Goal: Task Accomplishment & Management: Manage account settings

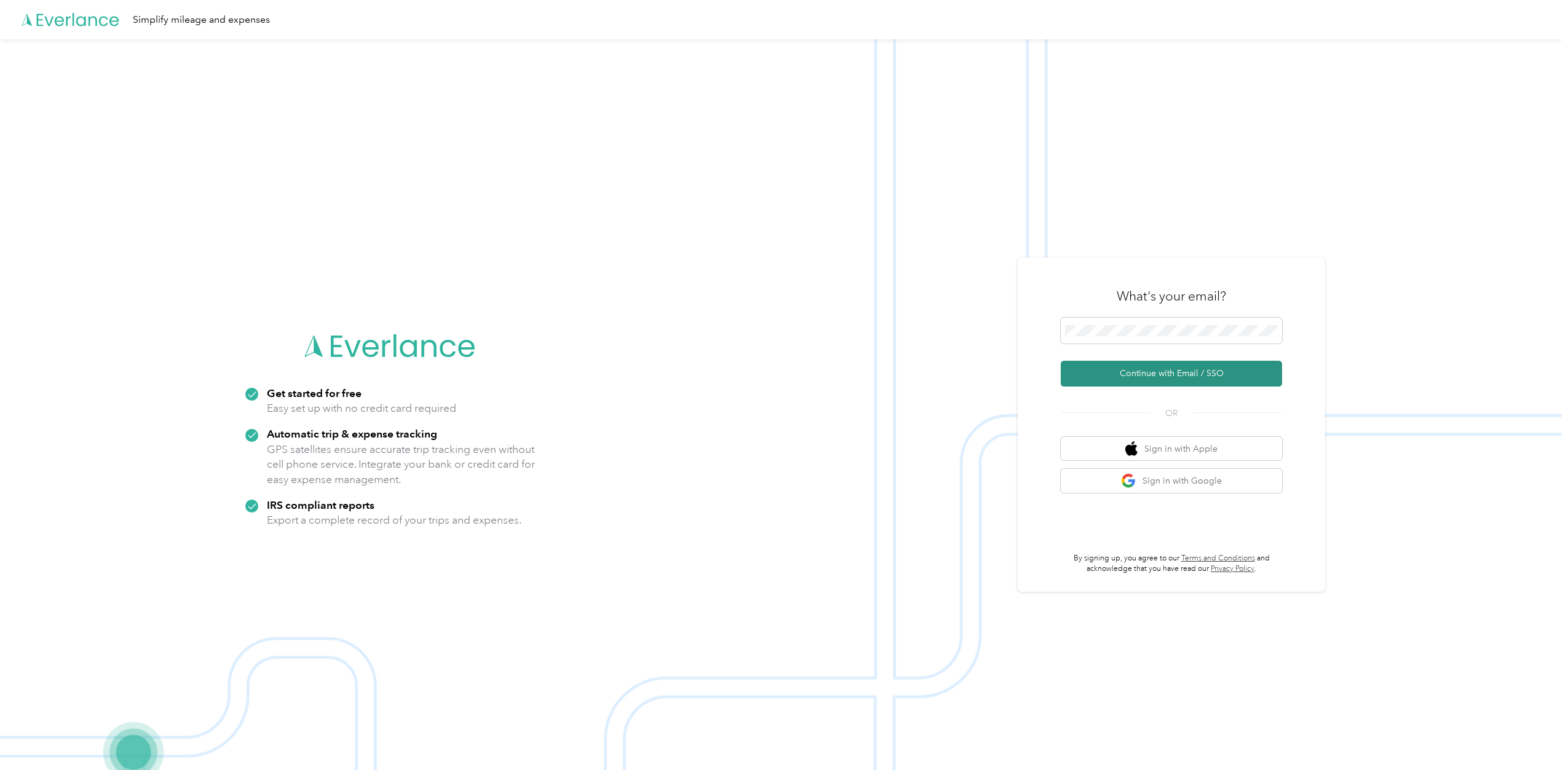
click at [1136, 368] on button "Continue with Email / SSO" at bounding box center [1171, 374] width 222 height 26
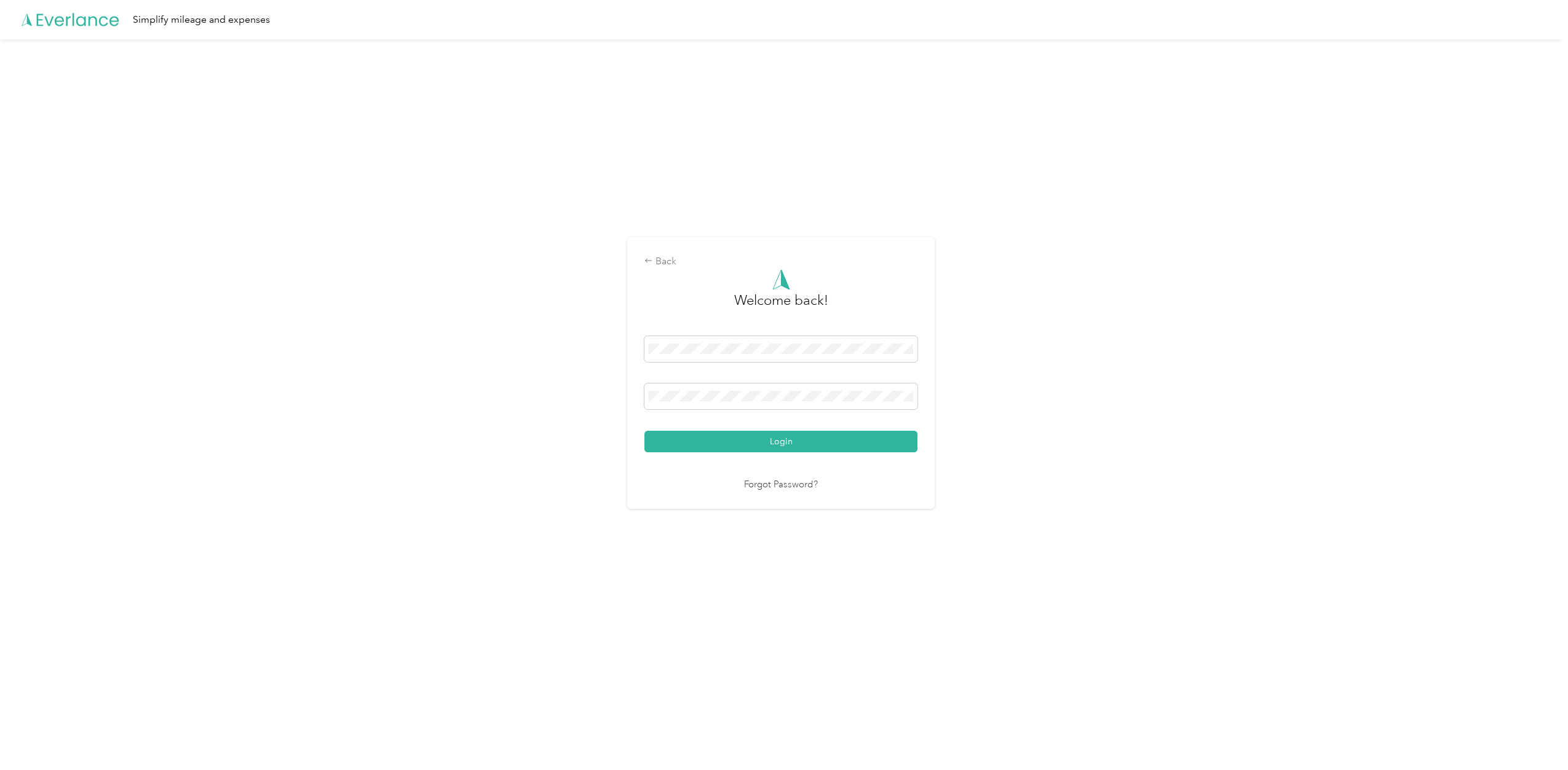
click at [836, 410] on div at bounding box center [781, 398] width 273 height 30
click at [645, 431] on button "Login" at bounding box center [781, 442] width 273 height 21
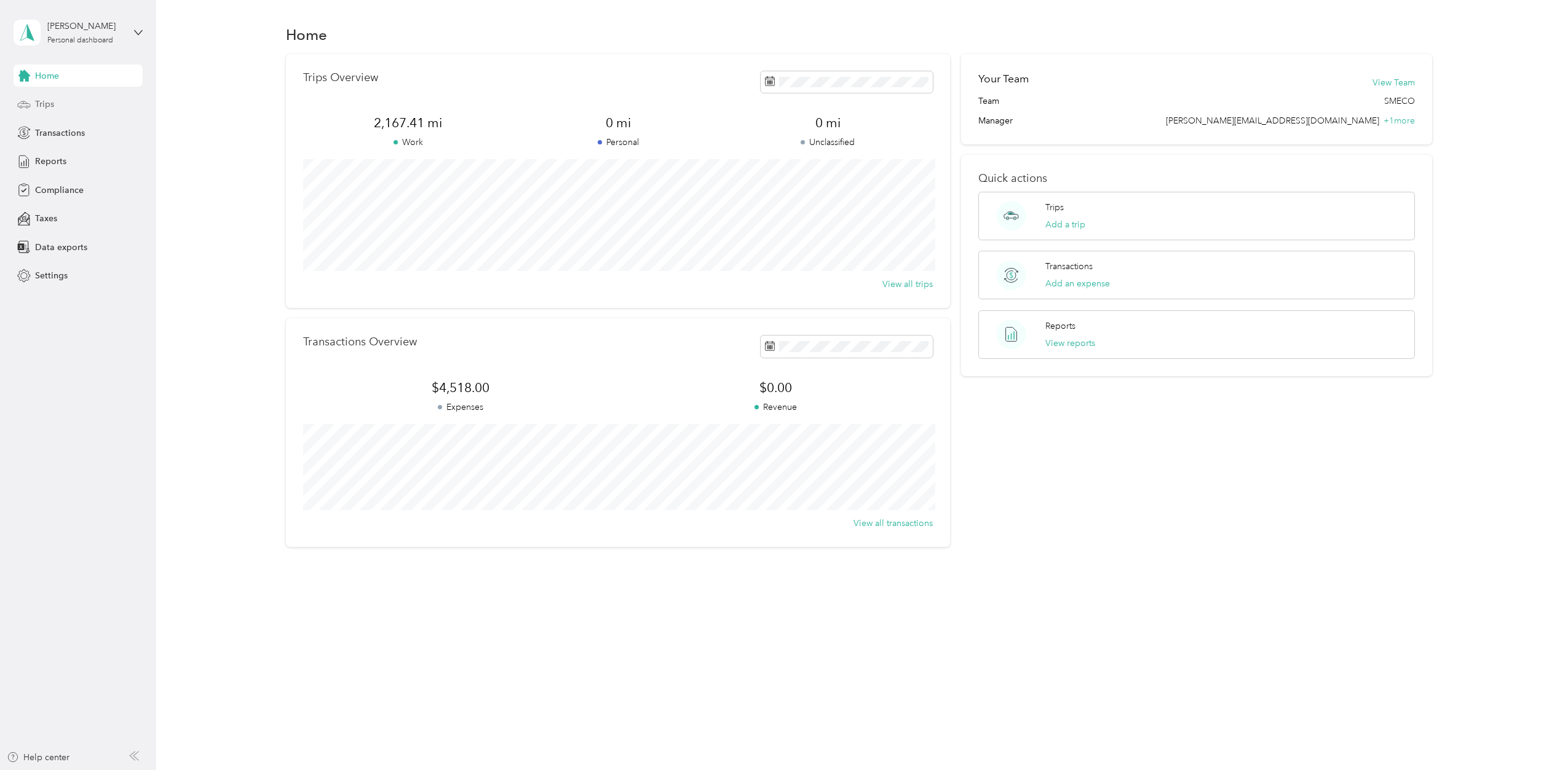
click at [51, 109] on span "Trips" at bounding box center [45, 103] width 19 height 13
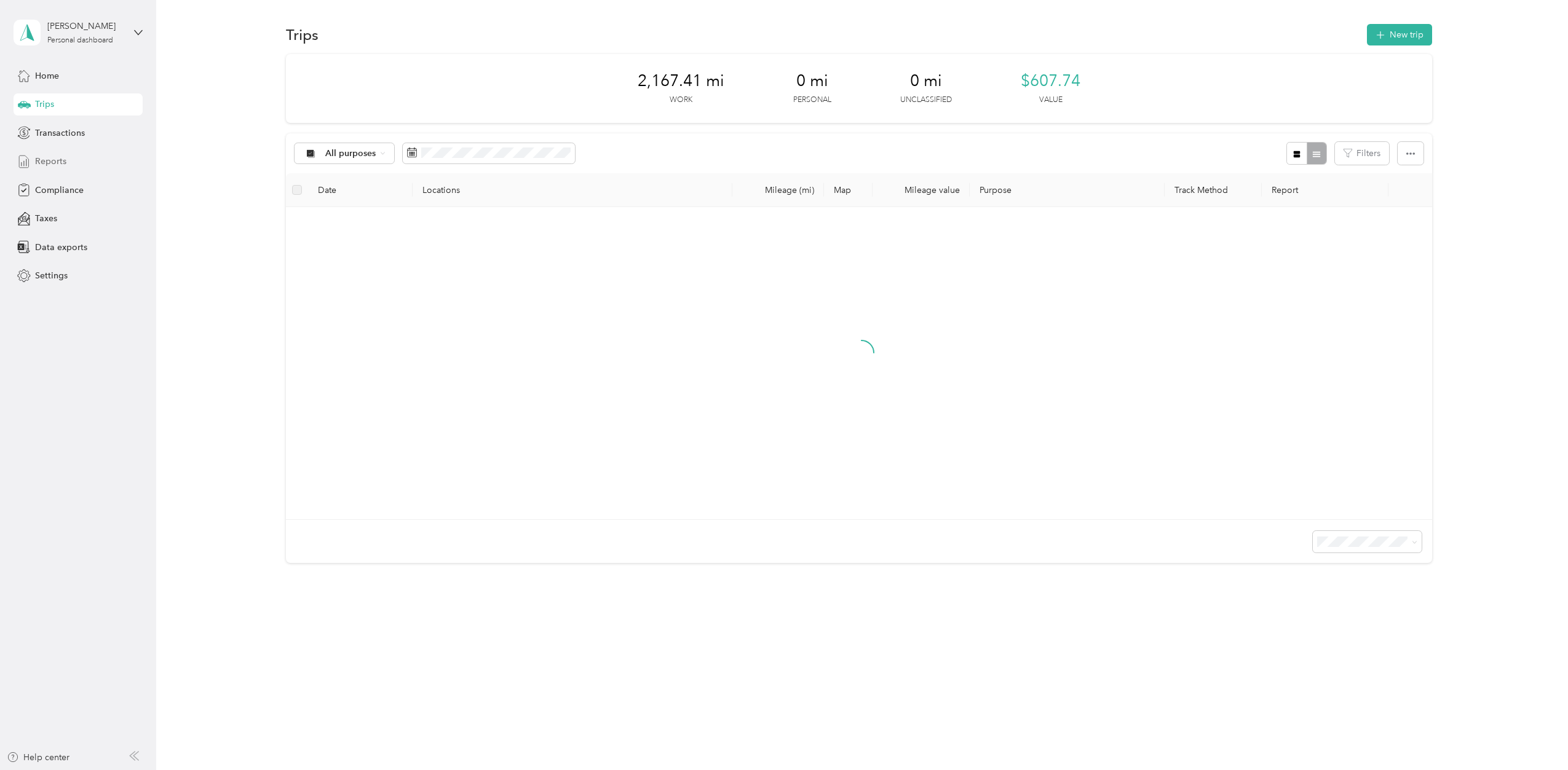
click at [51, 155] on span "Reports" at bounding box center [51, 161] width 31 height 13
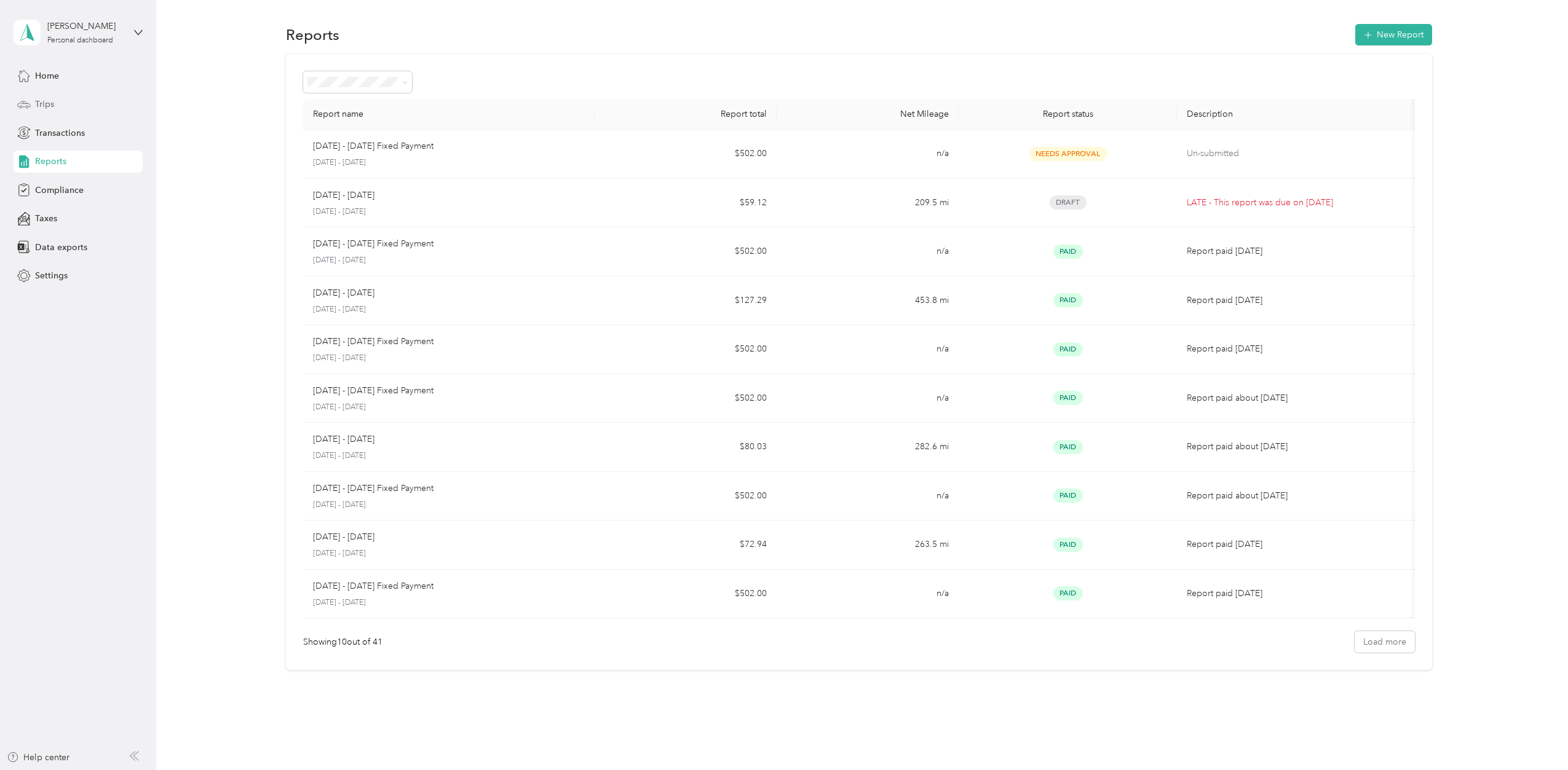
click at [53, 108] on span "Trips" at bounding box center [45, 103] width 19 height 13
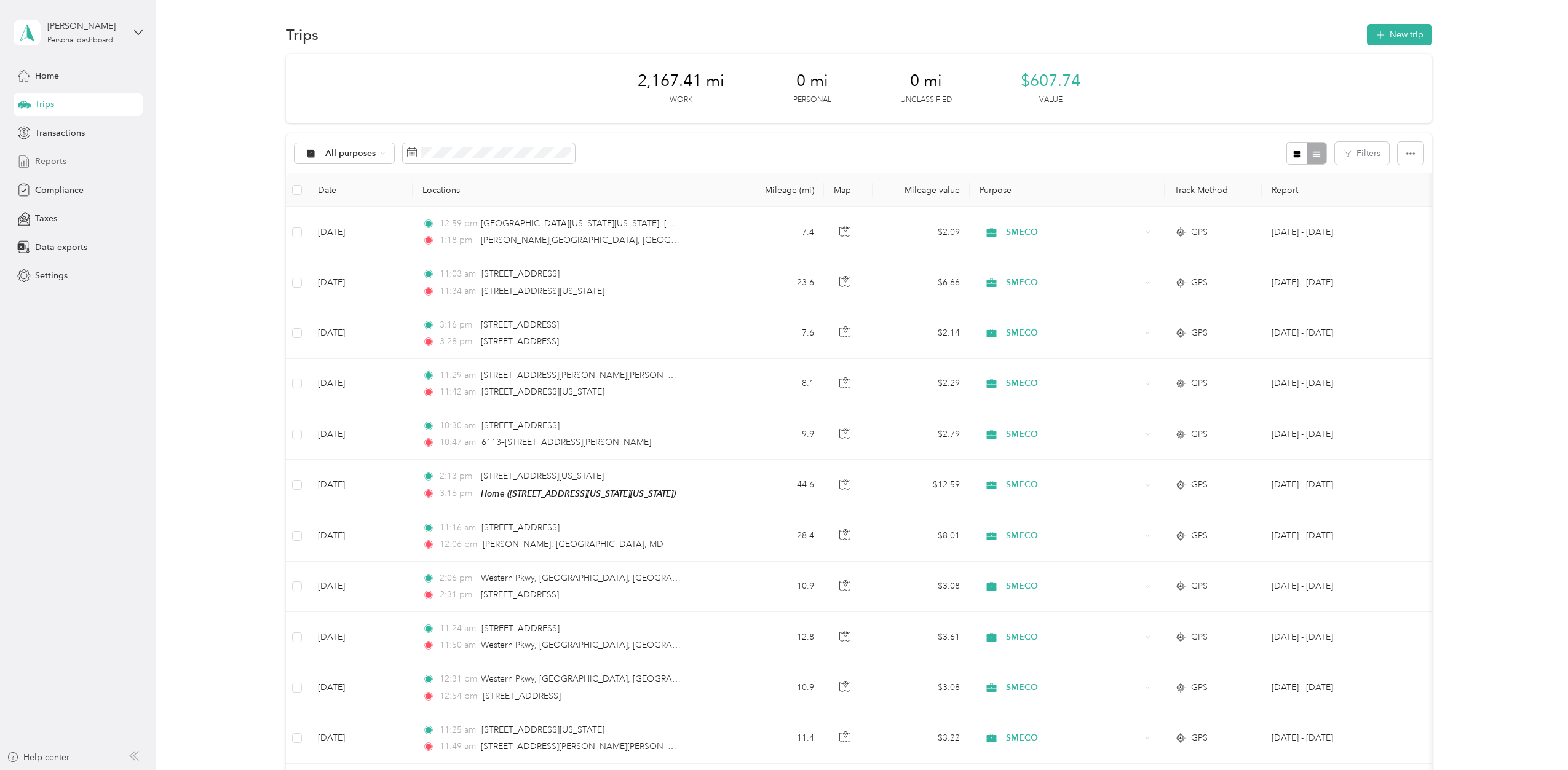
click at [73, 171] on div "Reports" at bounding box center [77, 161] width 129 height 22
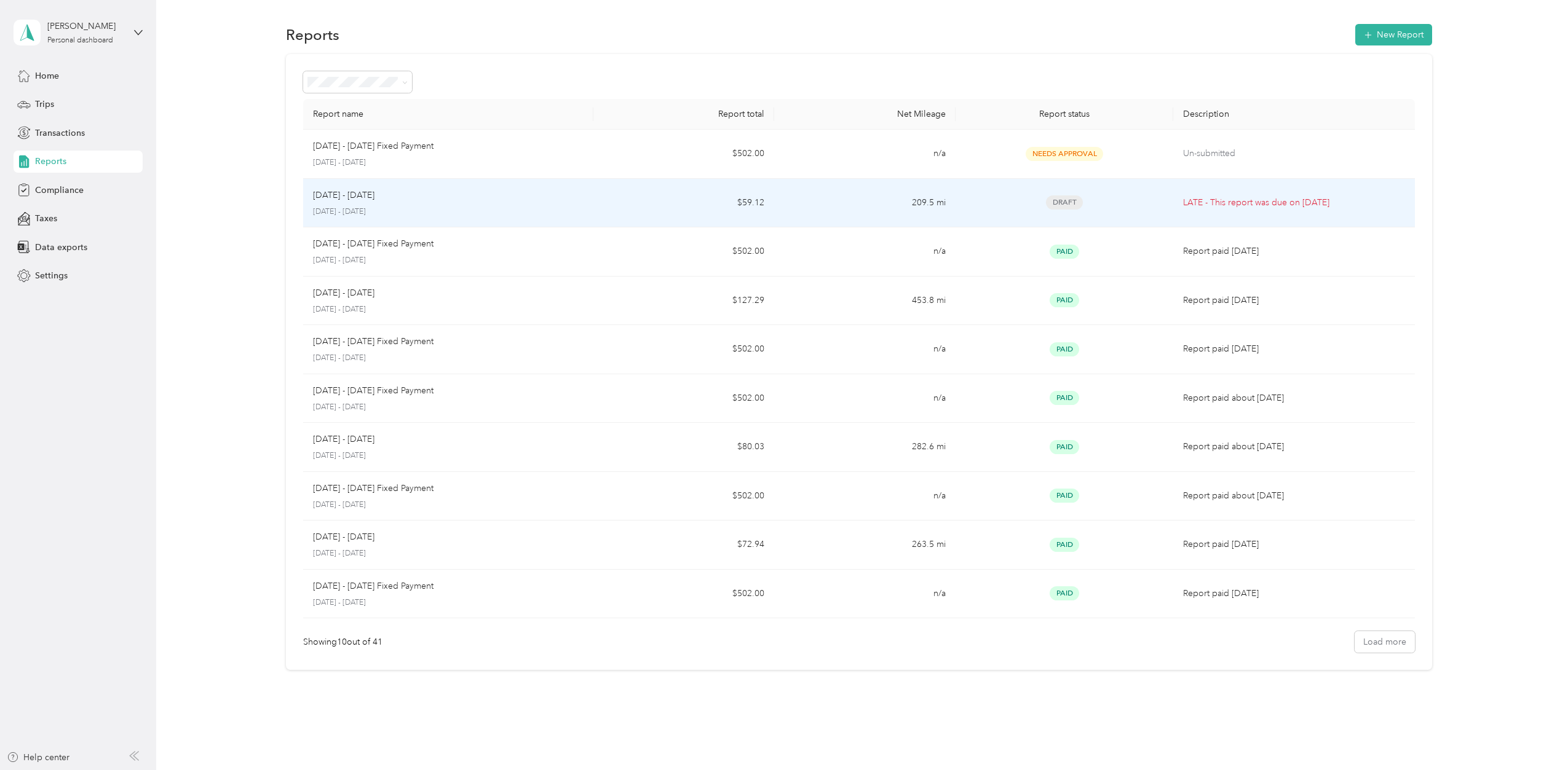
click at [510, 189] on div "[DATE] - [DATE]" at bounding box center [448, 196] width 270 height 13
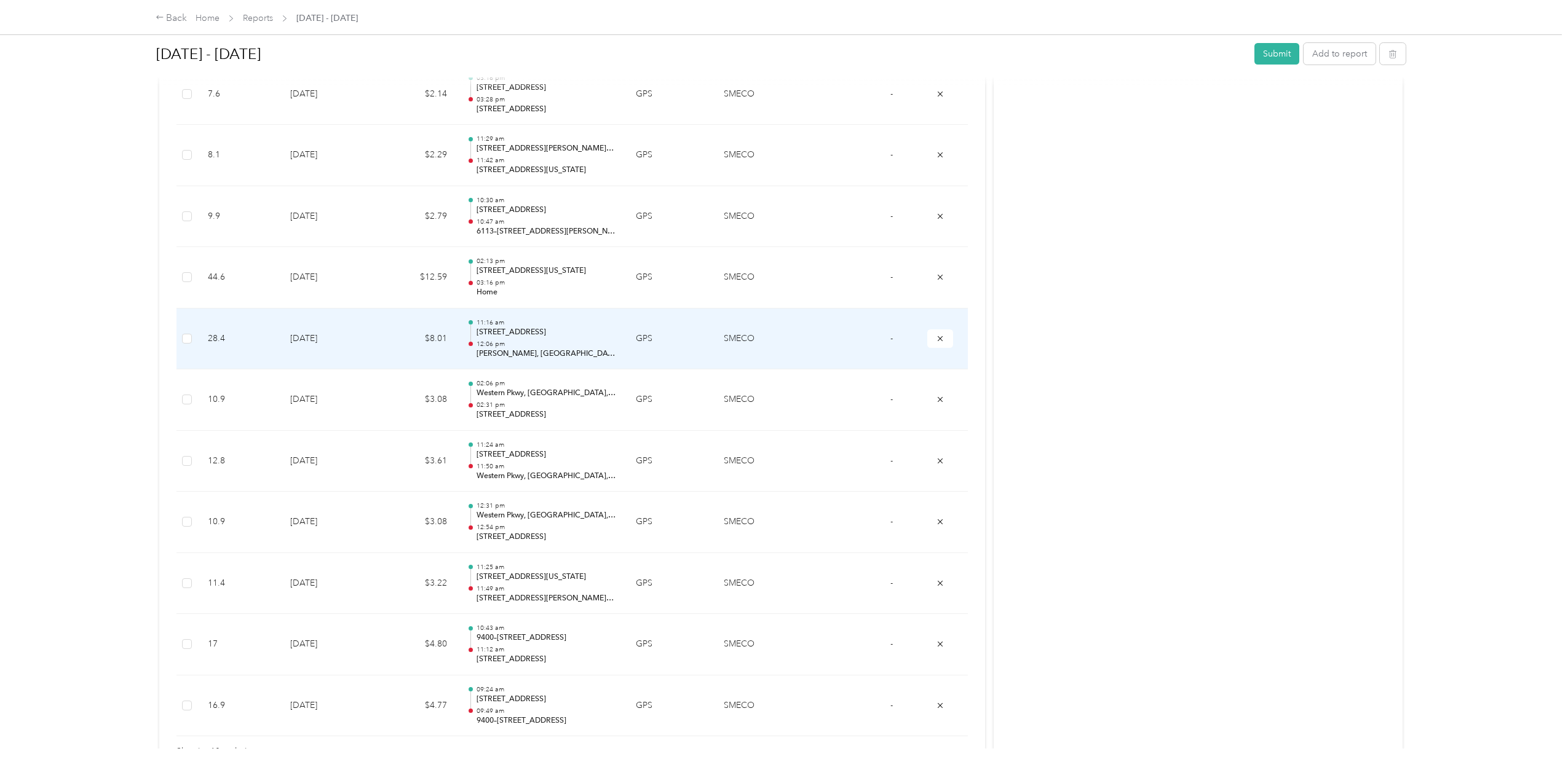
scroll to position [574, 0]
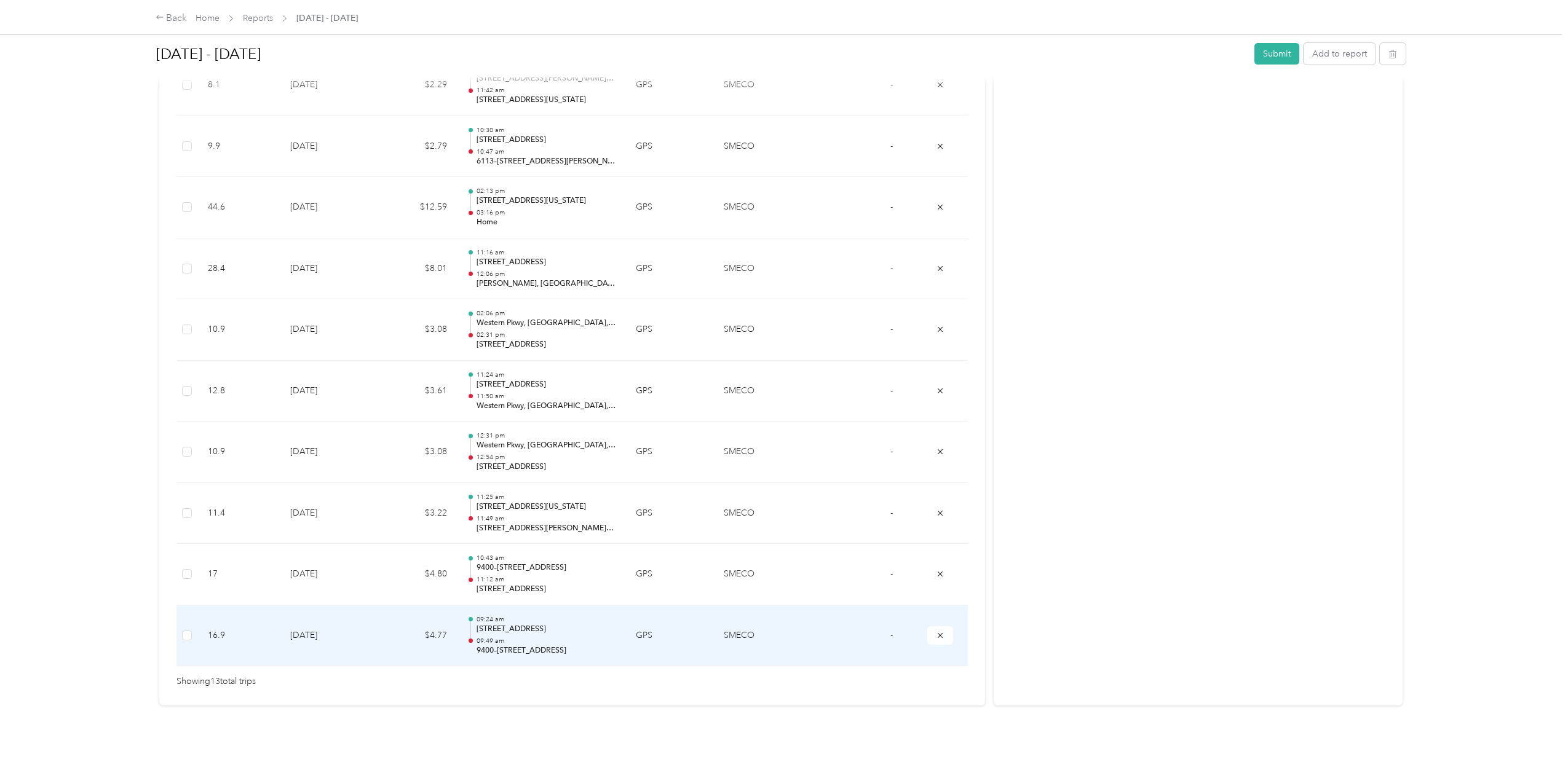
click at [527, 645] on p "9400–[STREET_ADDRESS]" at bounding box center [546, 651] width 140 height 11
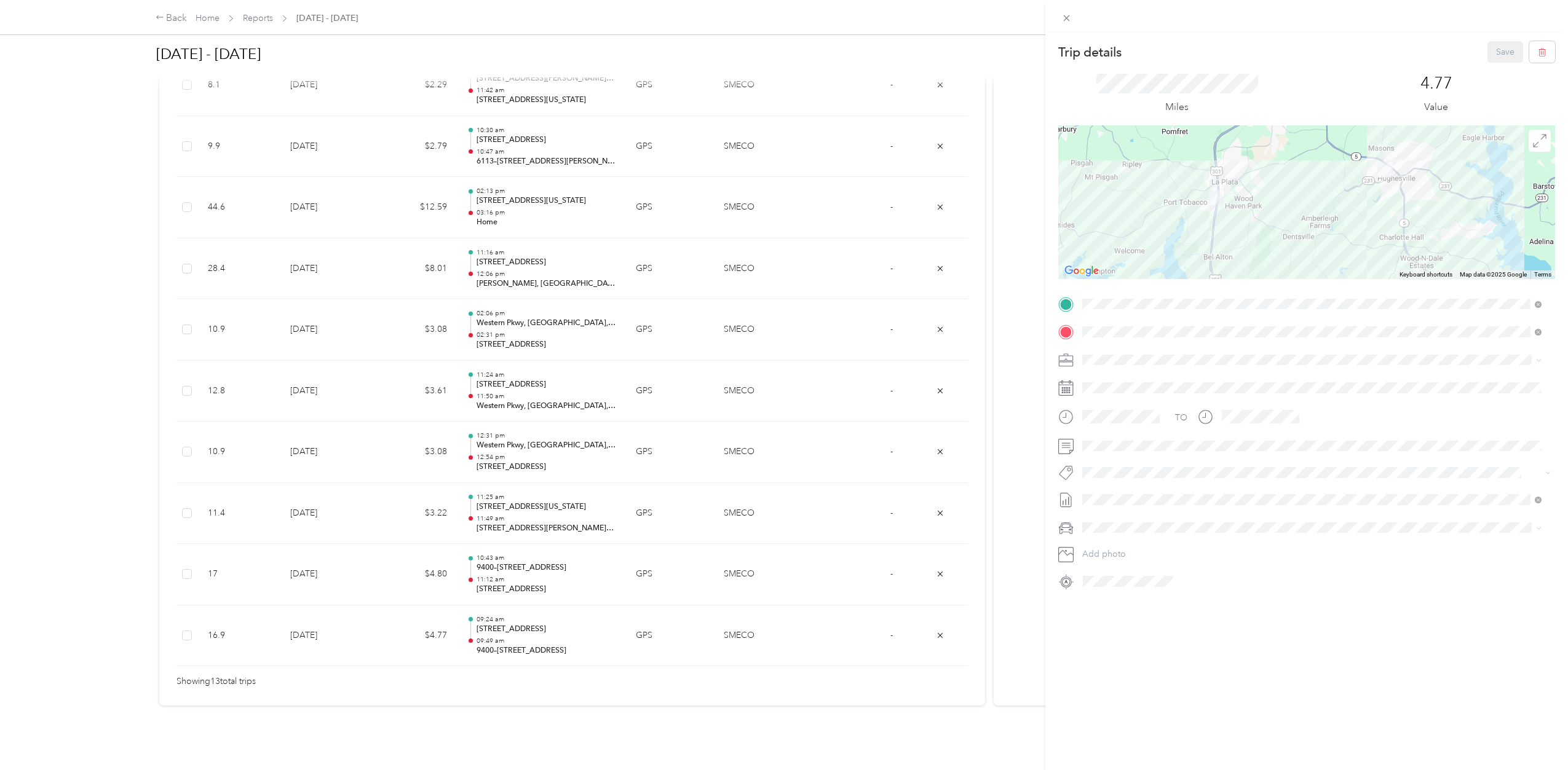
click at [534, 579] on div "Trip details Save This trip cannot be edited because it is either under review,…" at bounding box center [784, 385] width 1568 height 770
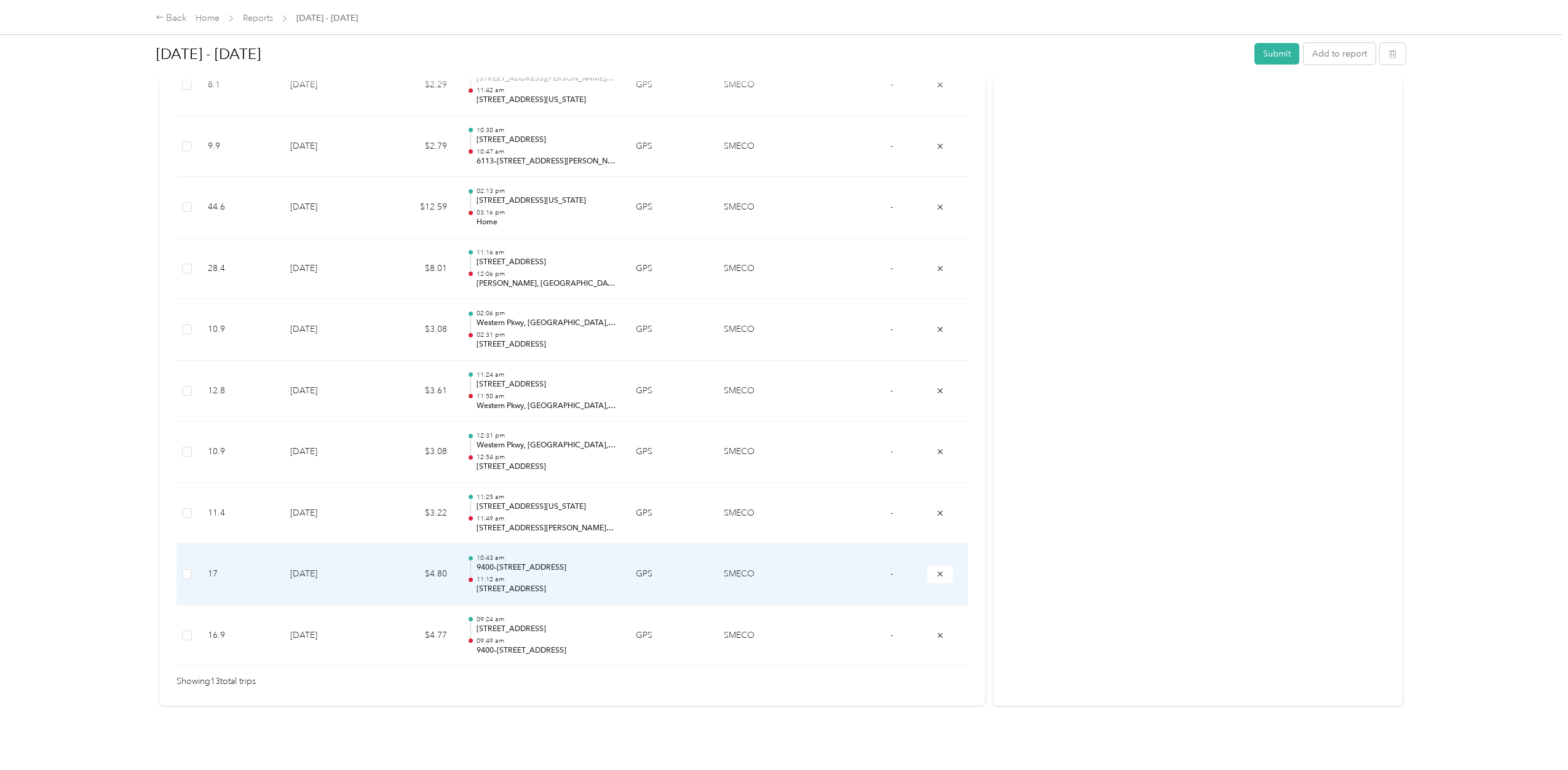
click at [536, 575] on p "11:12 am" at bounding box center [546, 579] width 140 height 9
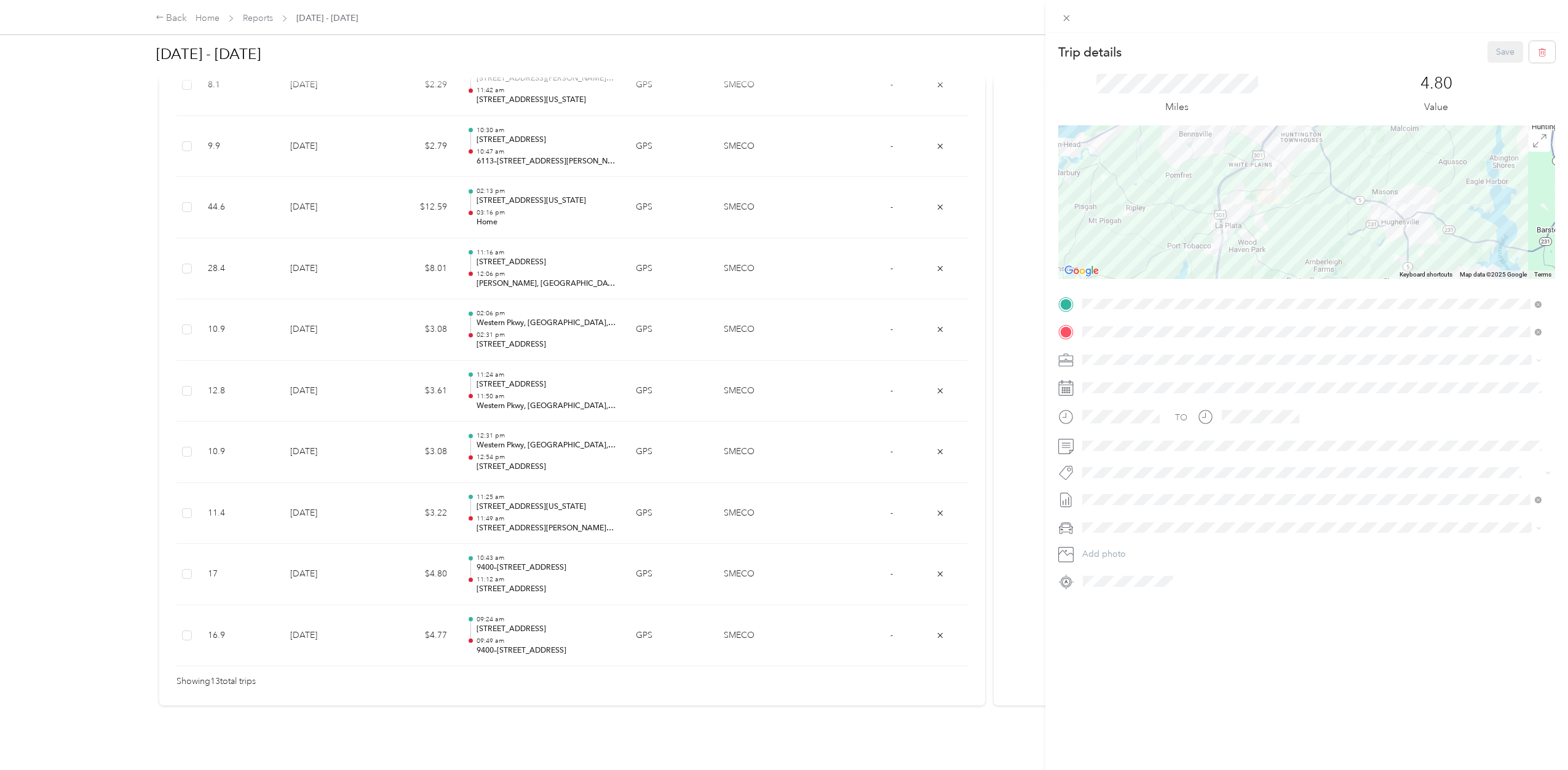
click at [521, 624] on div "Trip details Save This trip cannot be edited because it is either under review,…" at bounding box center [784, 385] width 1568 height 770
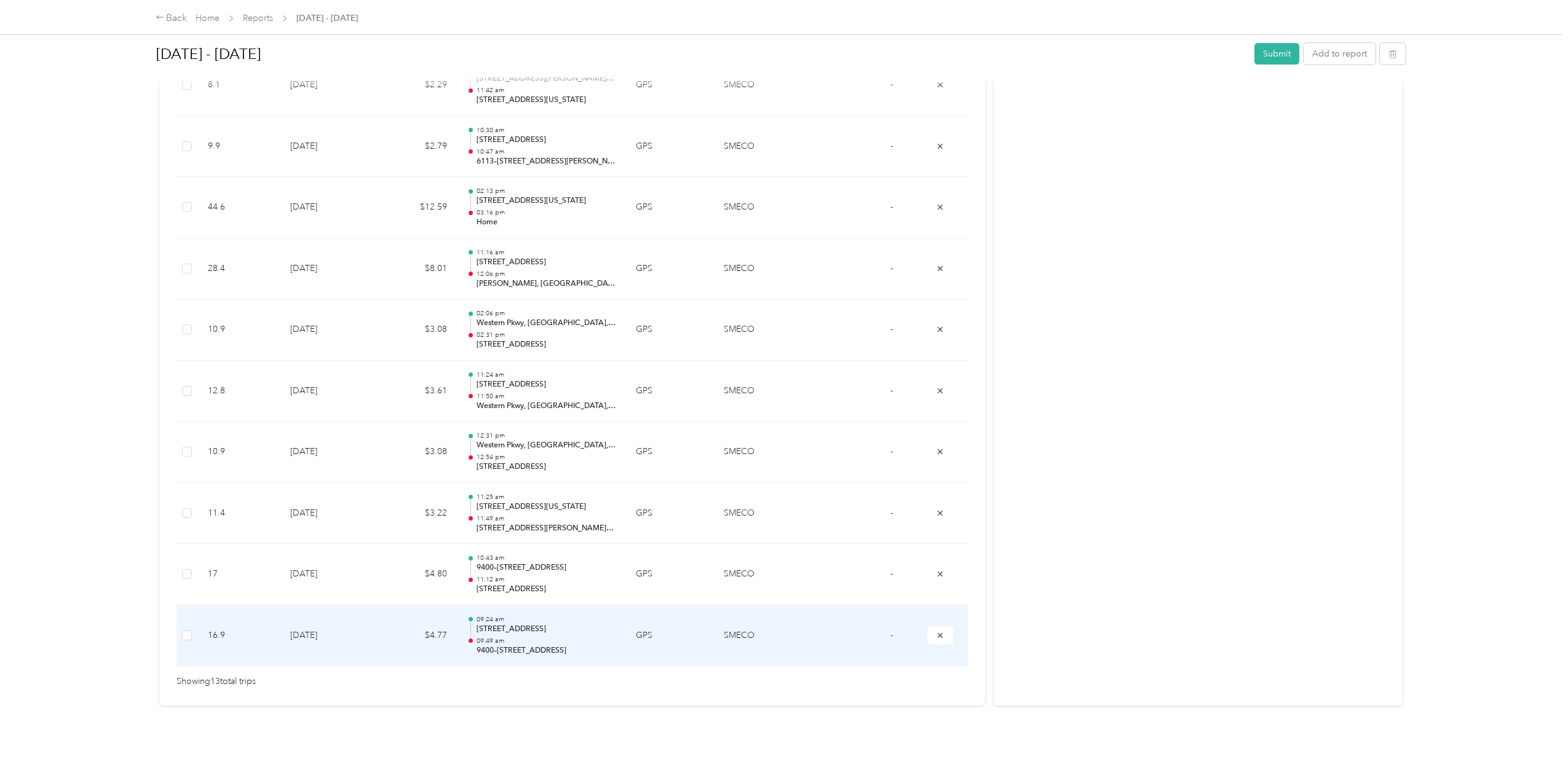
click at [519, 625] on p "[STREET_ADDRESS]" at bounding box center [546, 629] width 140 height 11
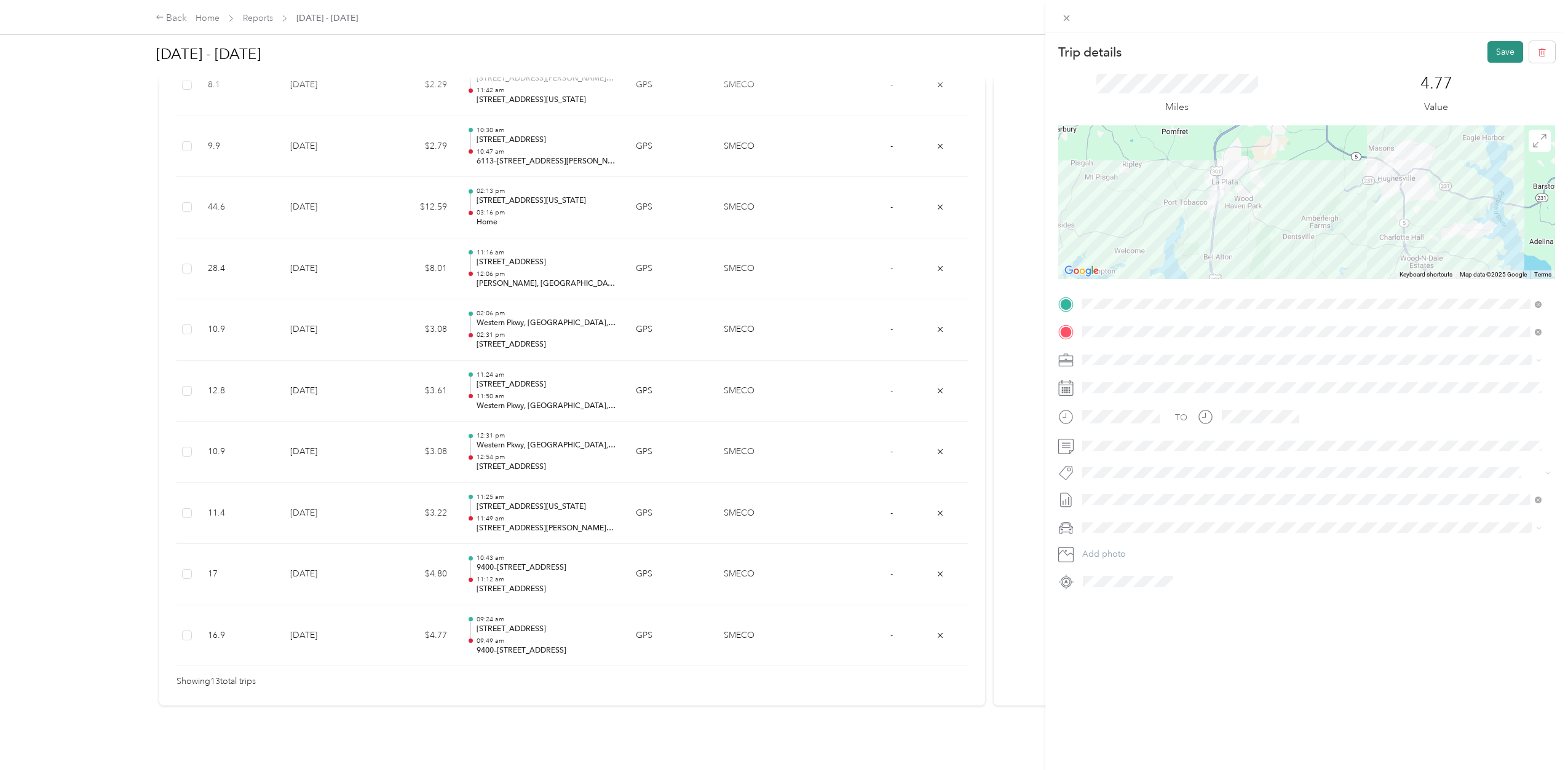
click at [1495, 49] on button "Save" at bounding box center [1505, 52] width 35 height 21
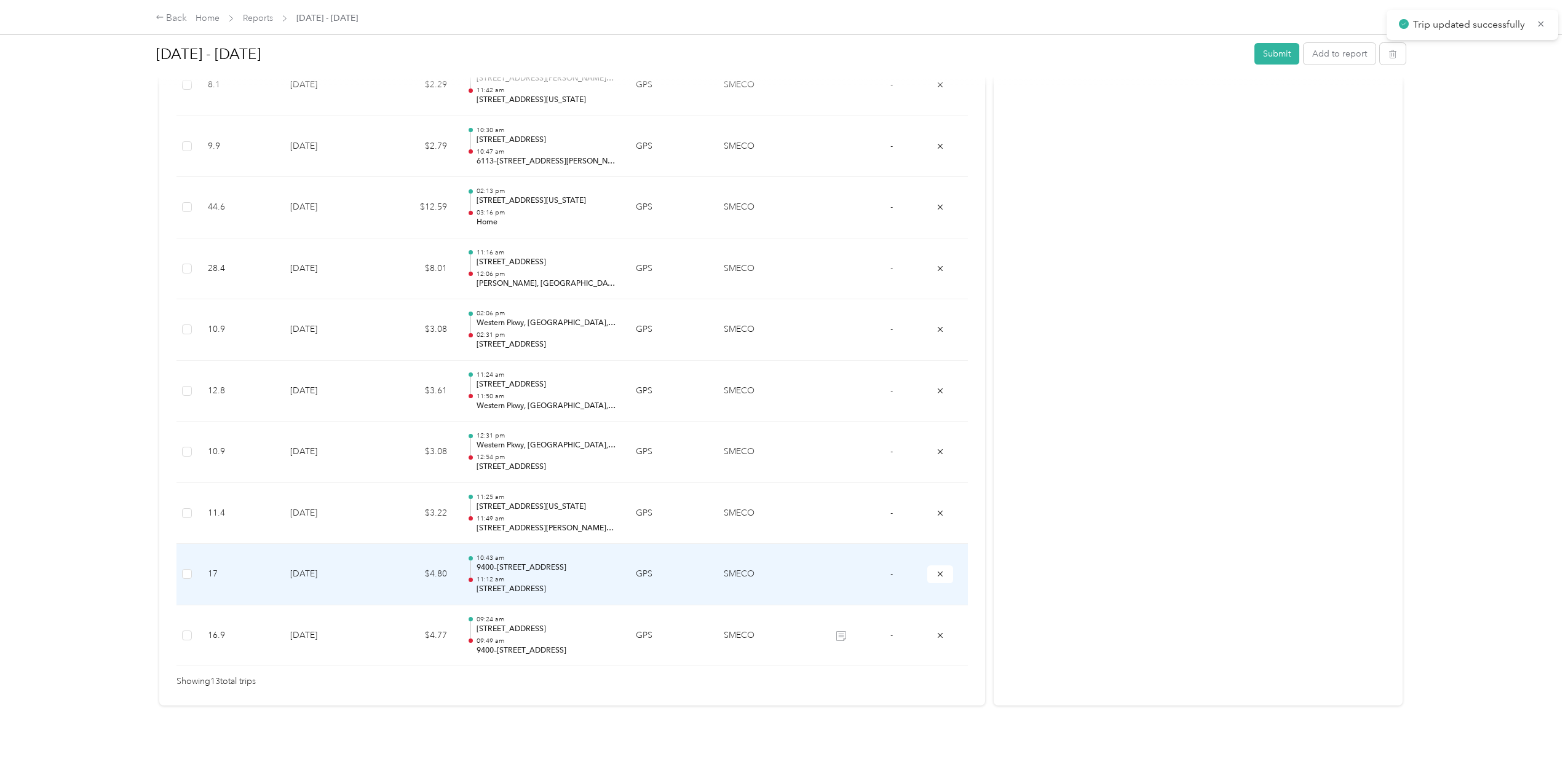
click at [543, 562] on p "9400–[STREET_ADDRESS]" at bounding box center [546, 568] width 140 height 11
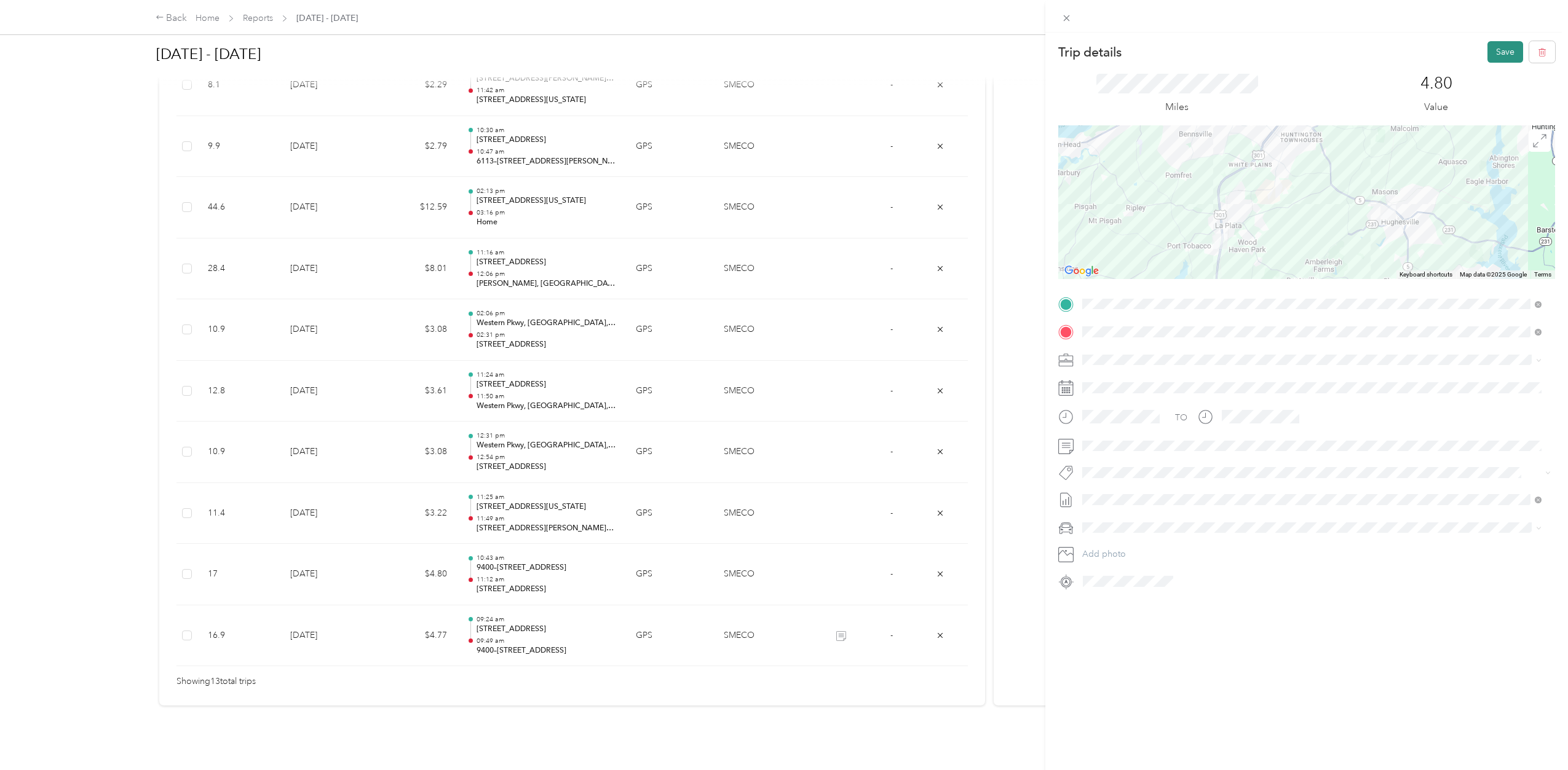
click at [1488, 54] on button "Save" at bounding box center [1505, 52] width 35 height 21
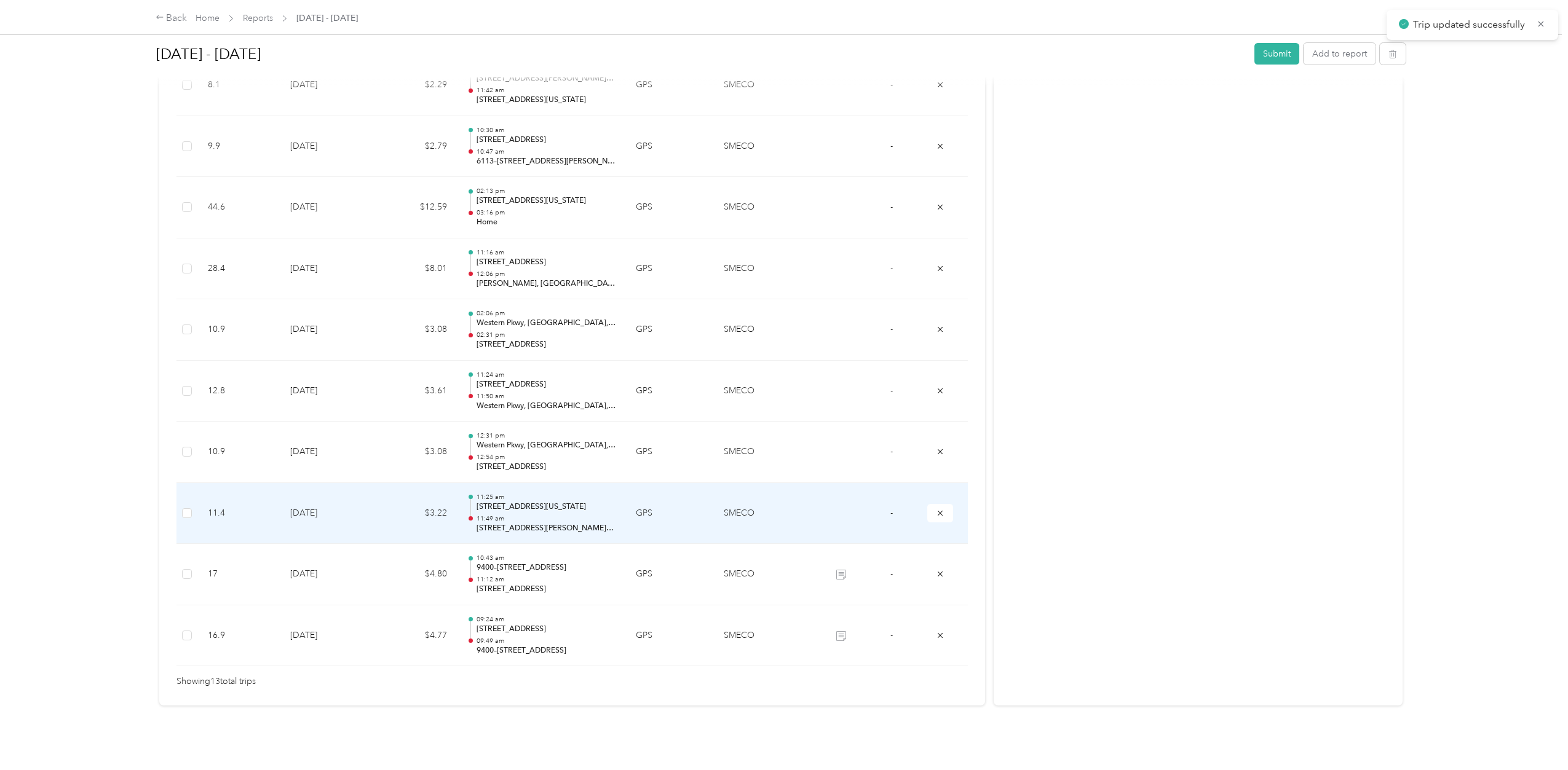
click at [529, 502] on p "[STREET_ADDRESS][US_STATE]" at bounding box center [546, 507] width 140 height 11
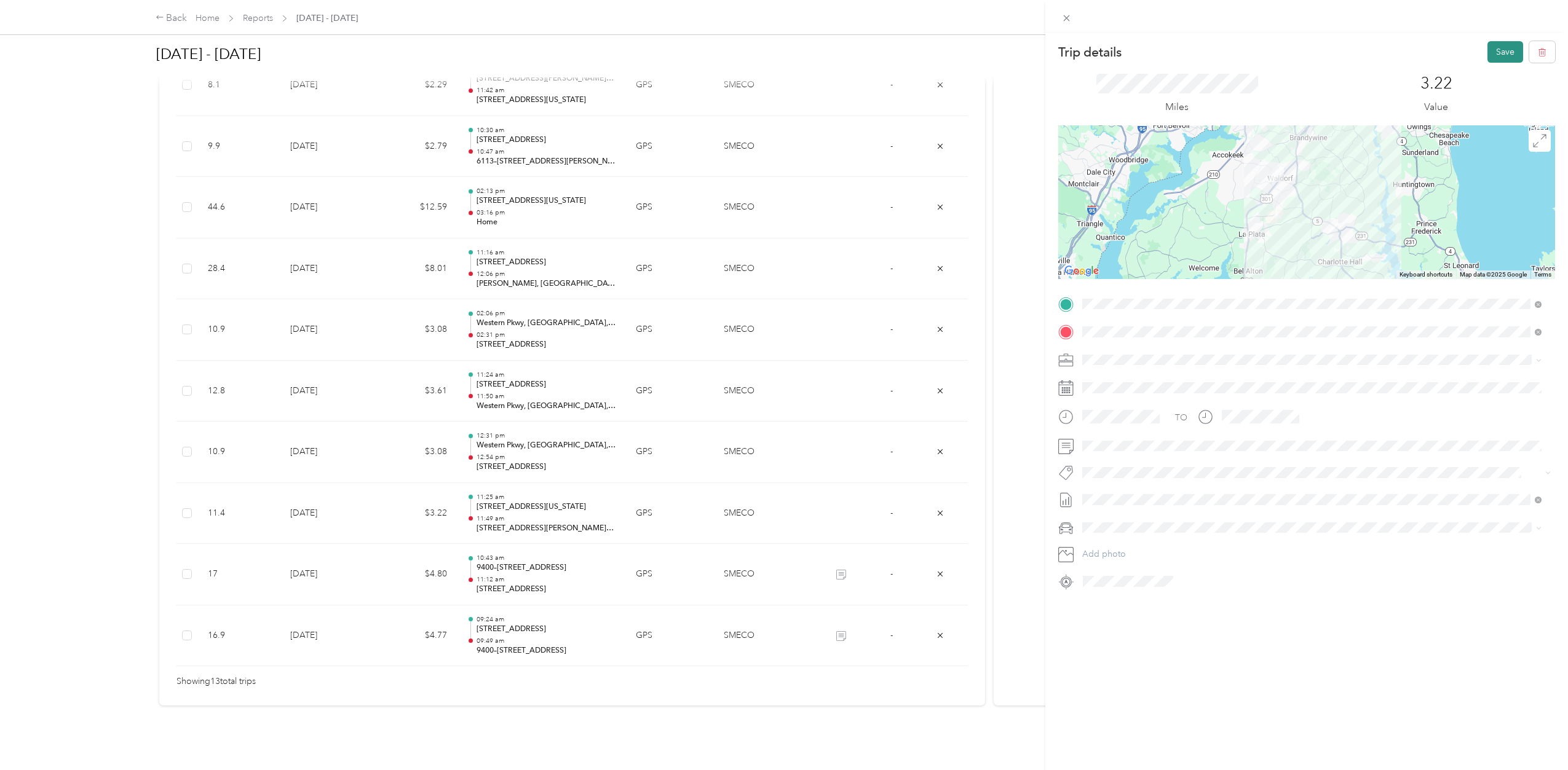
click at [1494, 44] on button "Save" at bounding box center [1505, 52] width 35 height 21
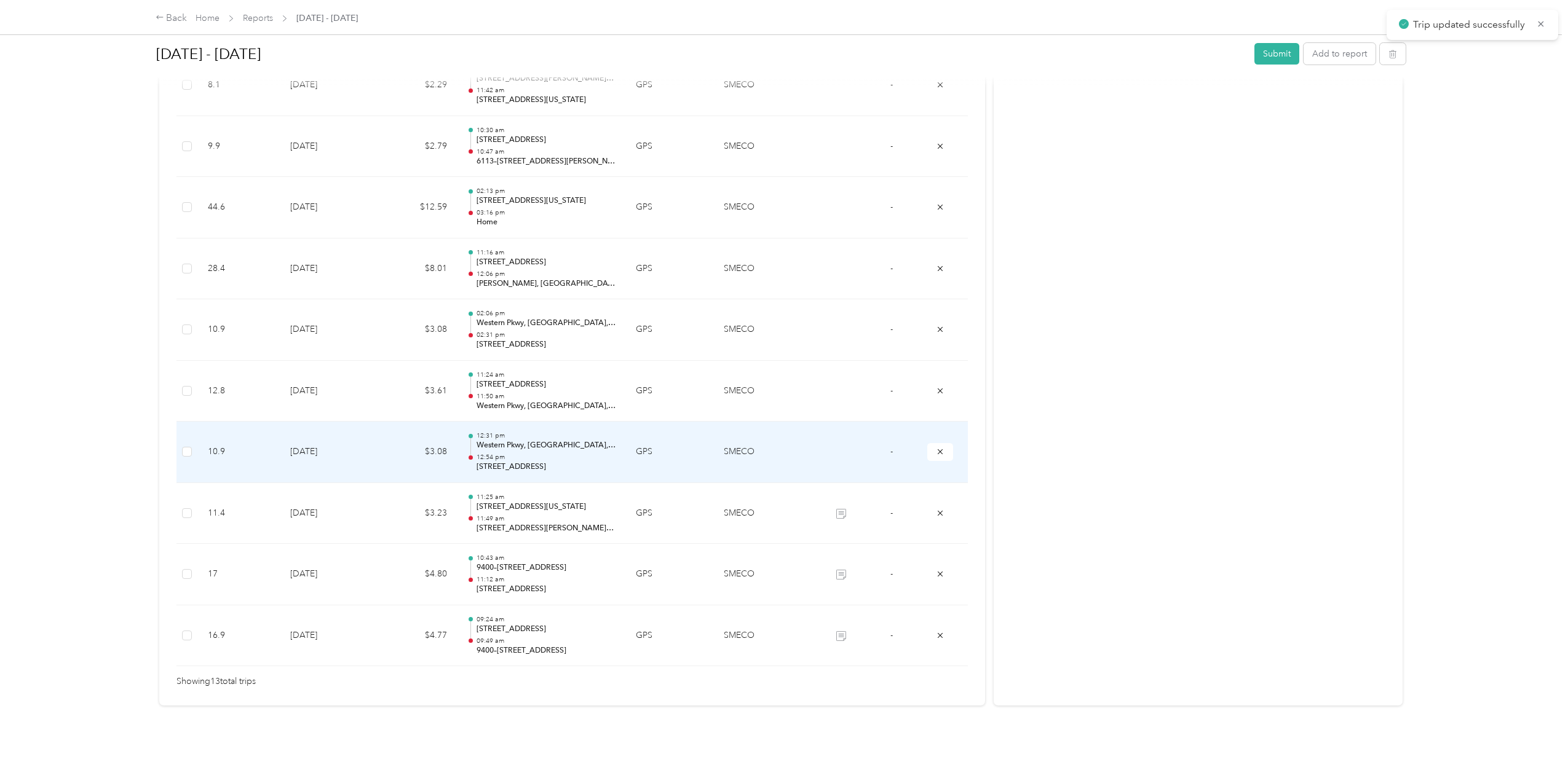
click at [527, 432] on p "12:31 pm" at bounding box center [546, 436] width 140 height 9
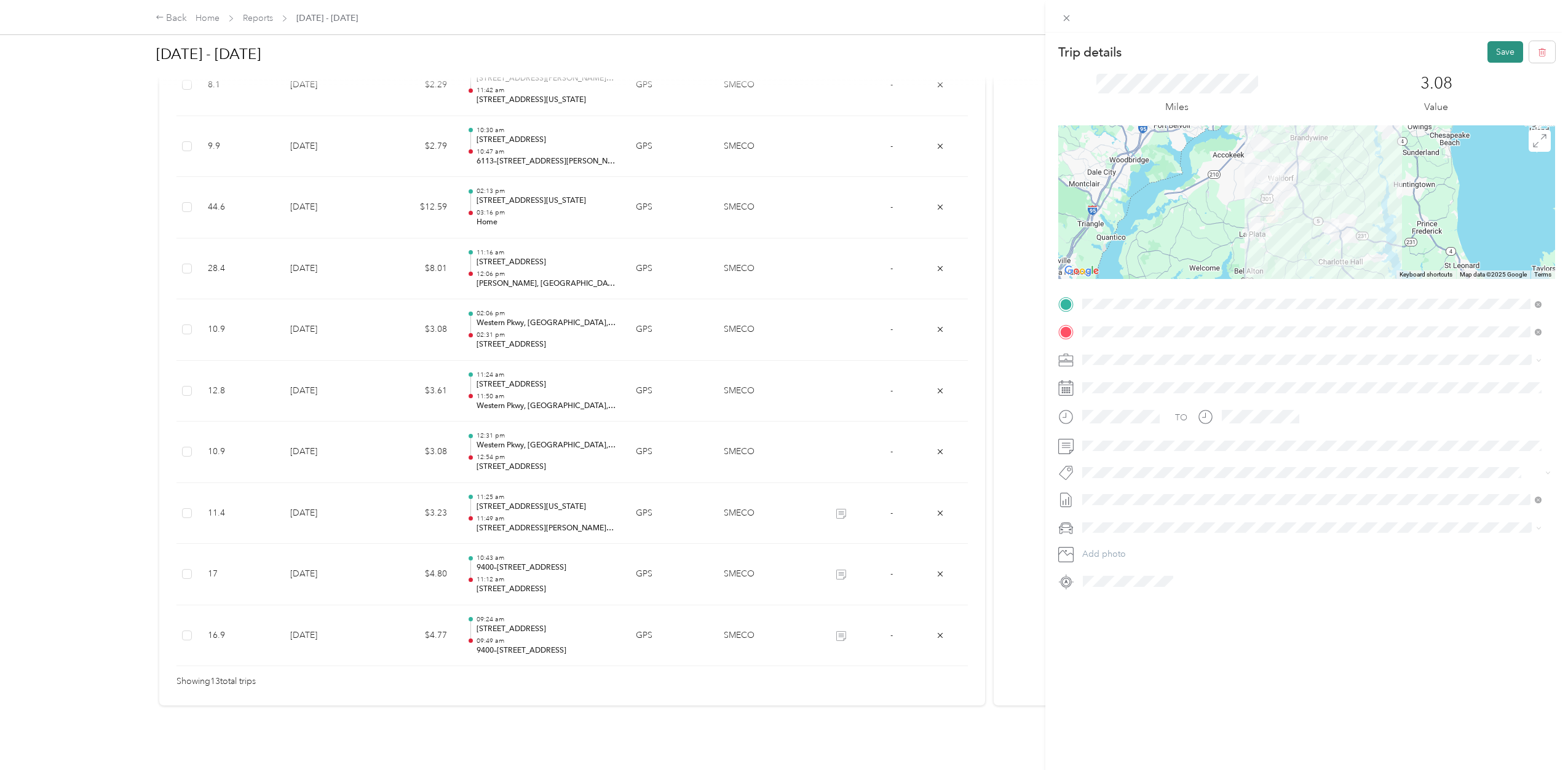
click at [1489, 57] on button "Save" at bounding box center [1505, 52] width 35 height 21
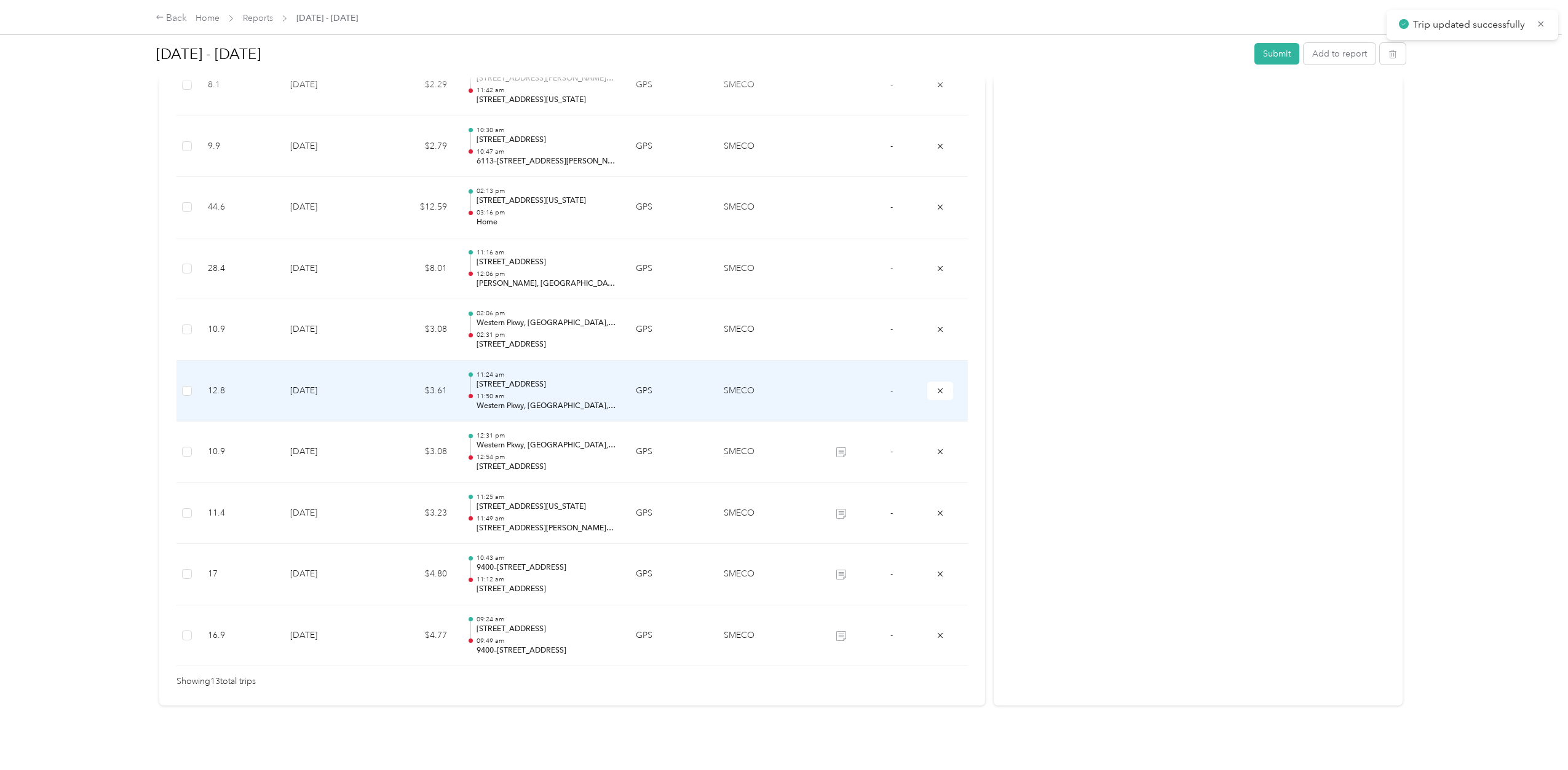
click at [521, 392] on p "11:50 am" at bounding box center [546, 396] width 140 height 9
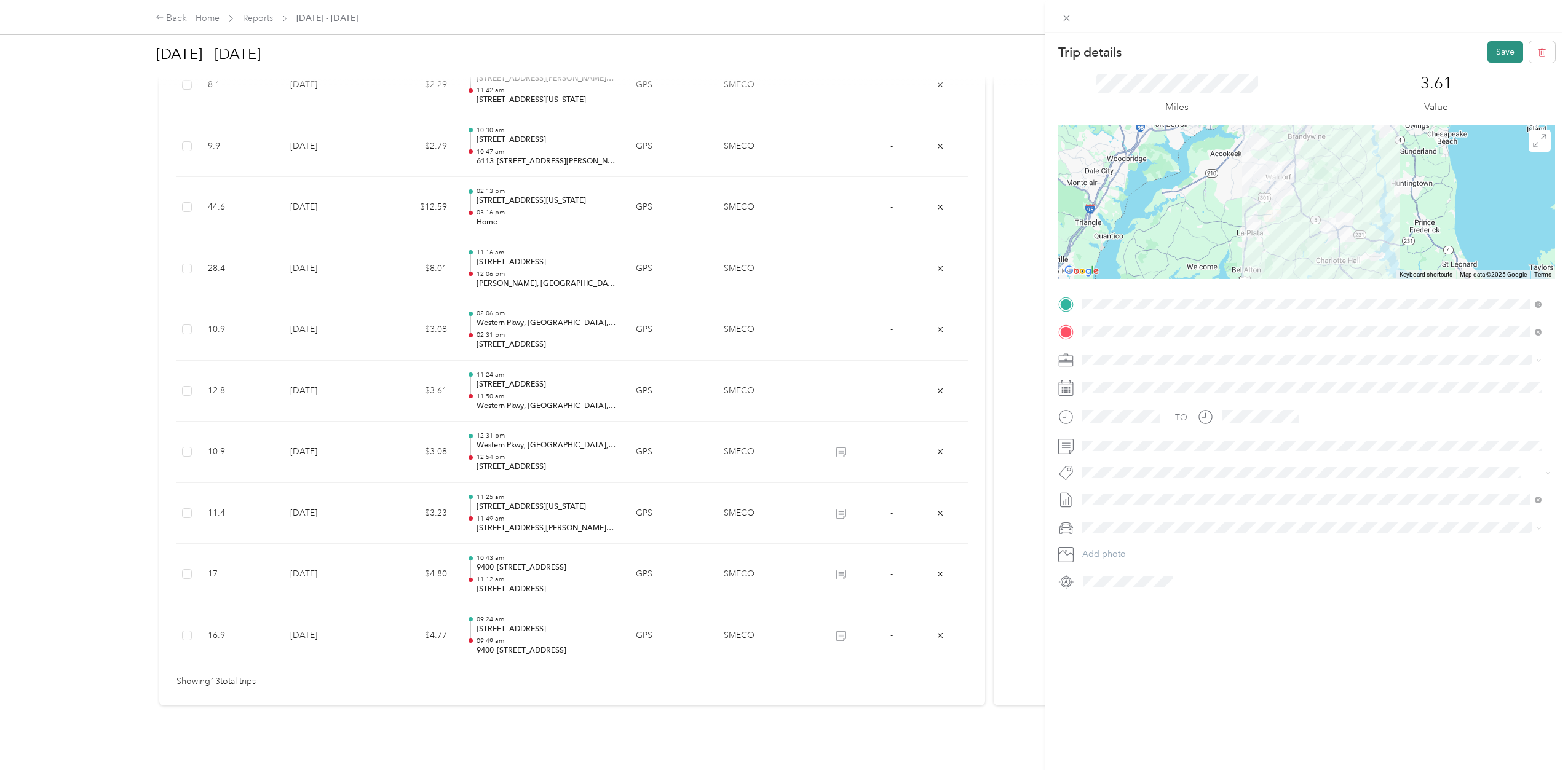
click at [1488, 48] on button "Save" at bounding box center [1505, 52] width 35 height 21
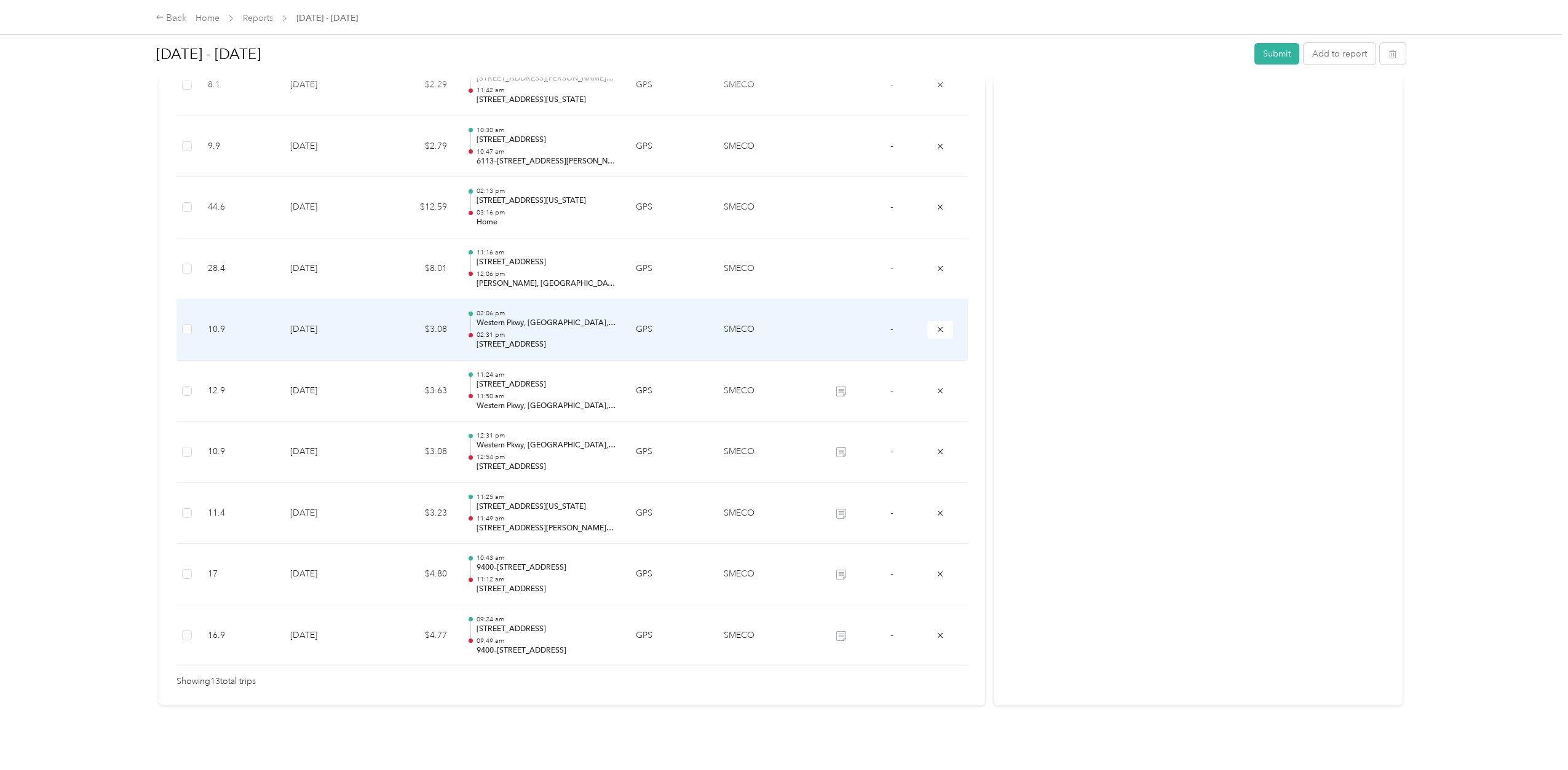
click at [515, 331] on p "02:31 pm" at bounding box center [546, 335] width 140 height 9
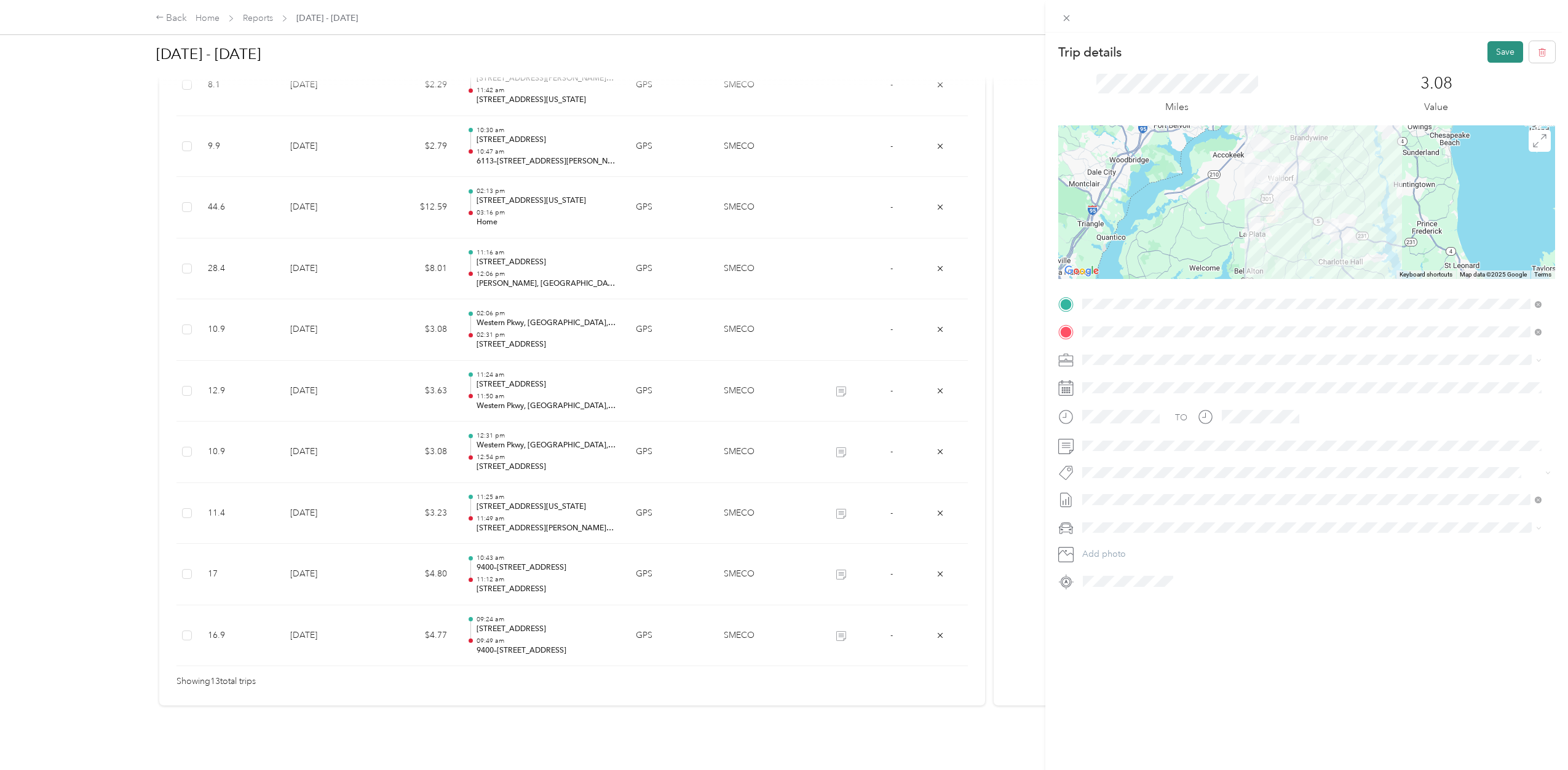
click at [1492, 54] on button "Save" at bounding box center [1505, 52] width 35 height 21
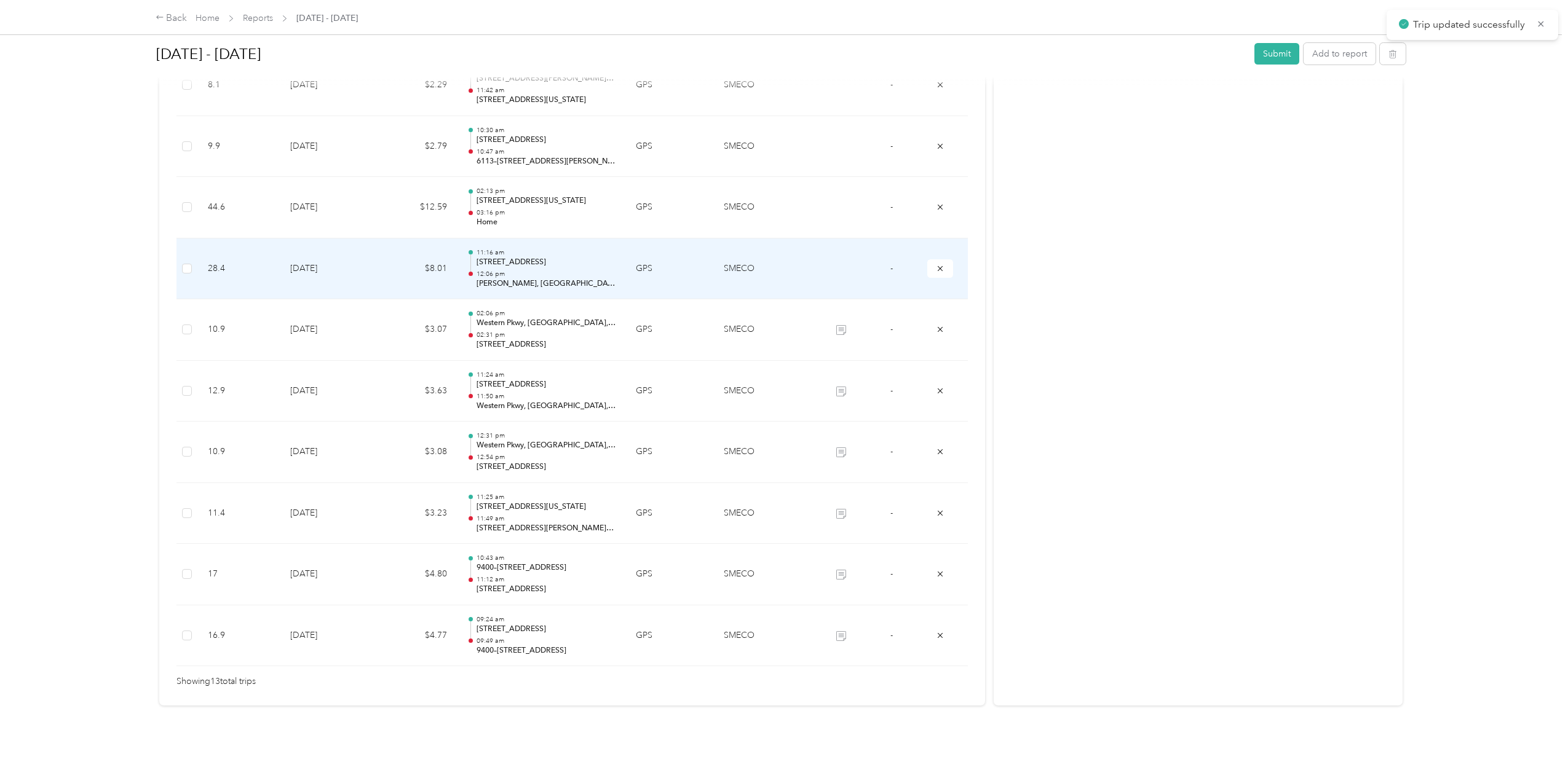
click at [562, 270] on p "12:06 pm" at bounding box center [546, 274] width 140 height 9
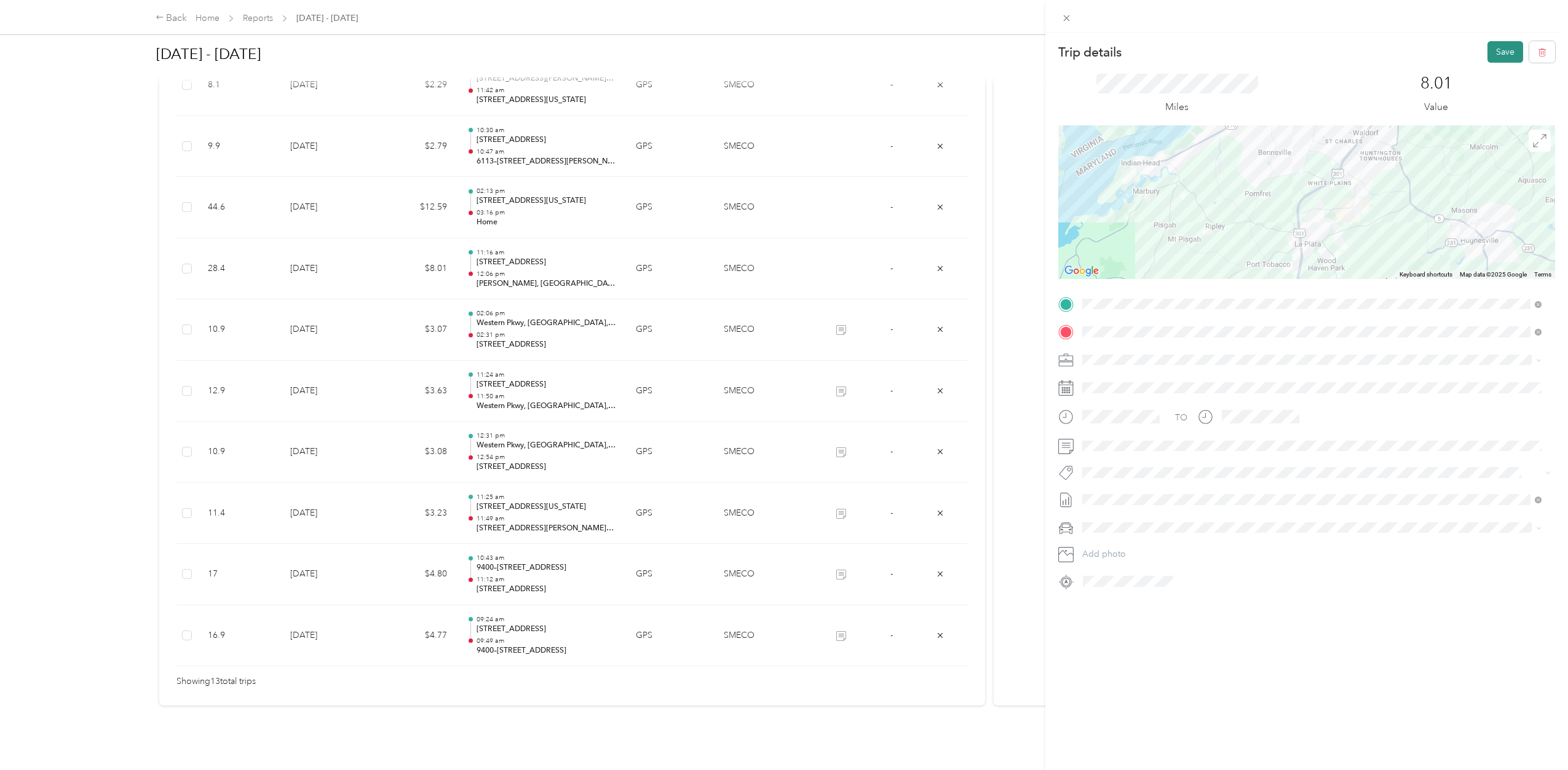
click at [1488, 49] on button "Save" at bounding box center [1505, 52] width 35 height 21
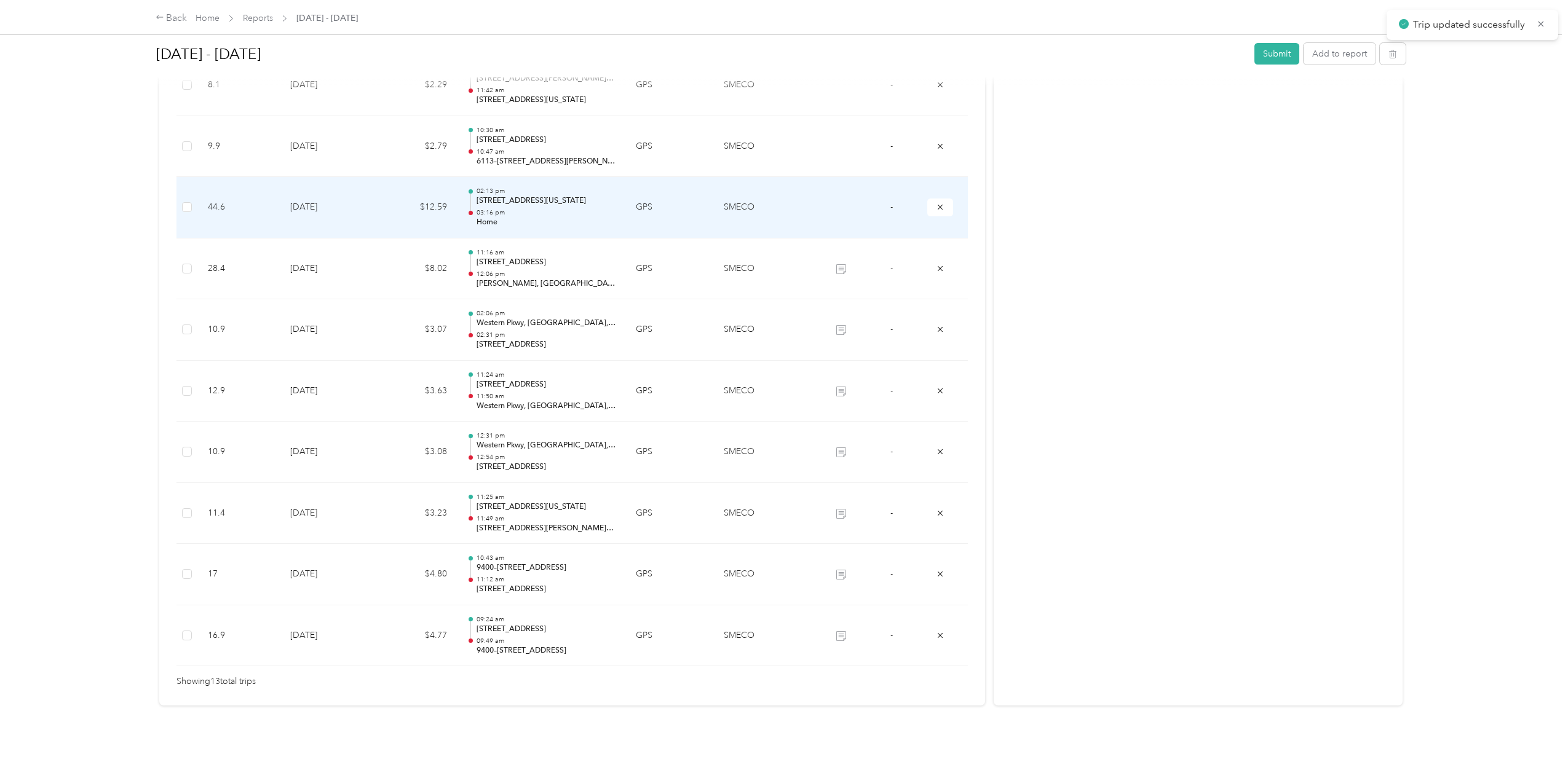
click at [529, 208] on p "03:16 pm" at bounding box center [546, 212] width 140 height 9
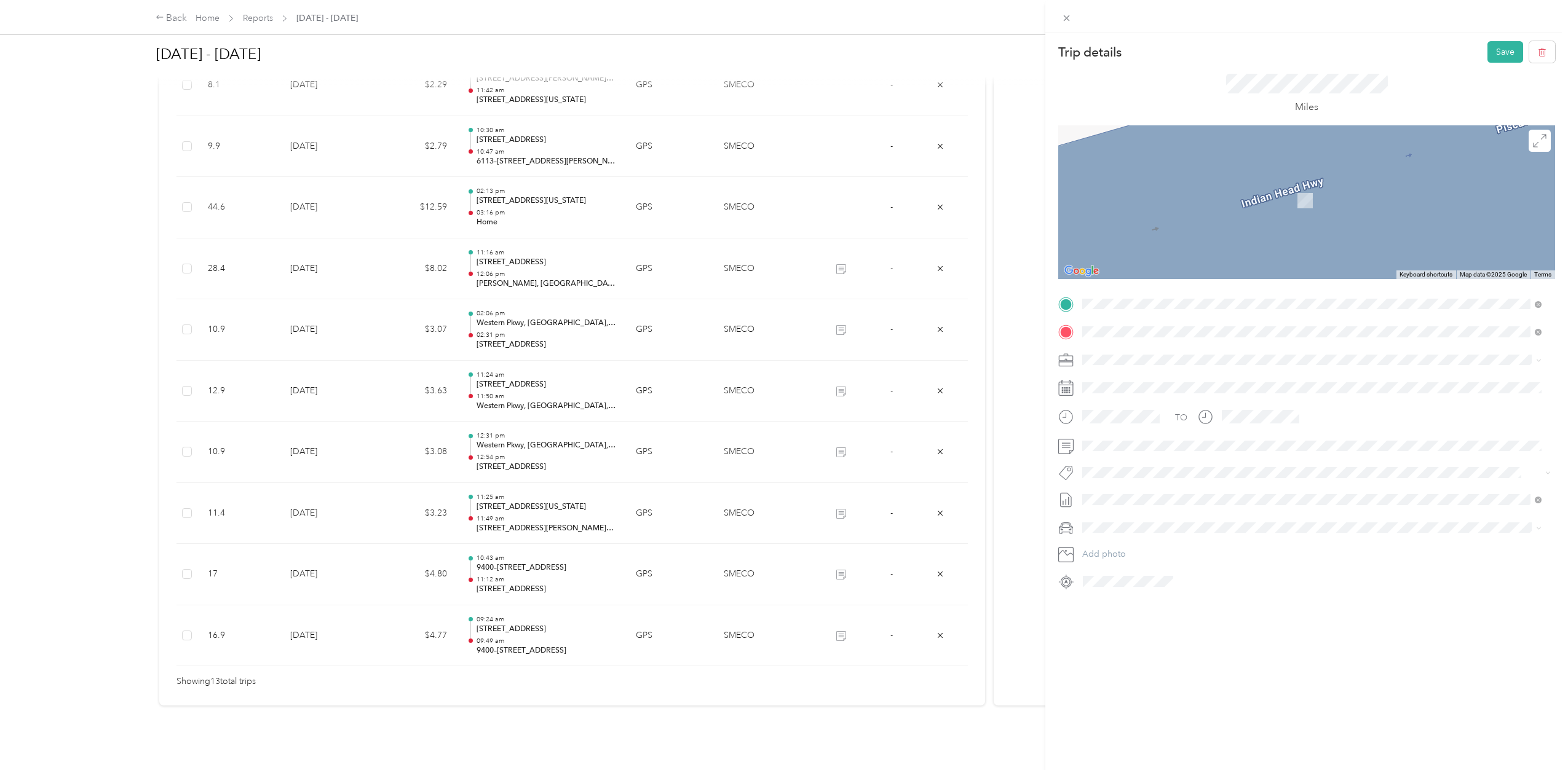
click at [1150, 418] on span "[GEOGRAPHIC_DATA] [US_STATE], [GEOGRAPHIC_DATA]" at bounding box center [1174, 406] width 138 height 21
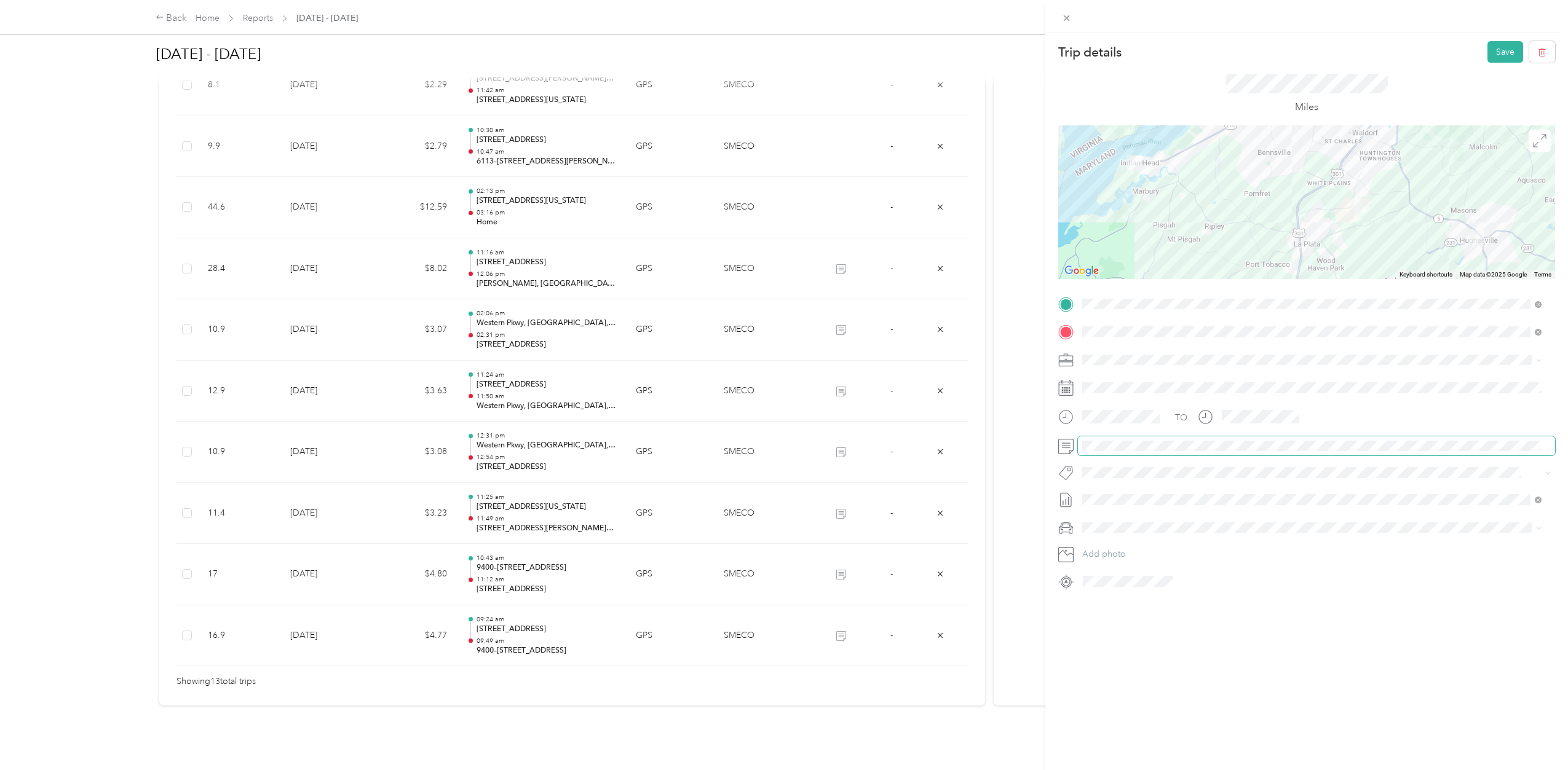
click at [1120, 451] on span at bounding box center [1316, 446] width 477 height 19
click at [1495, 46] on button "Save" at bounding box center [1505, 52] width 35 height 21
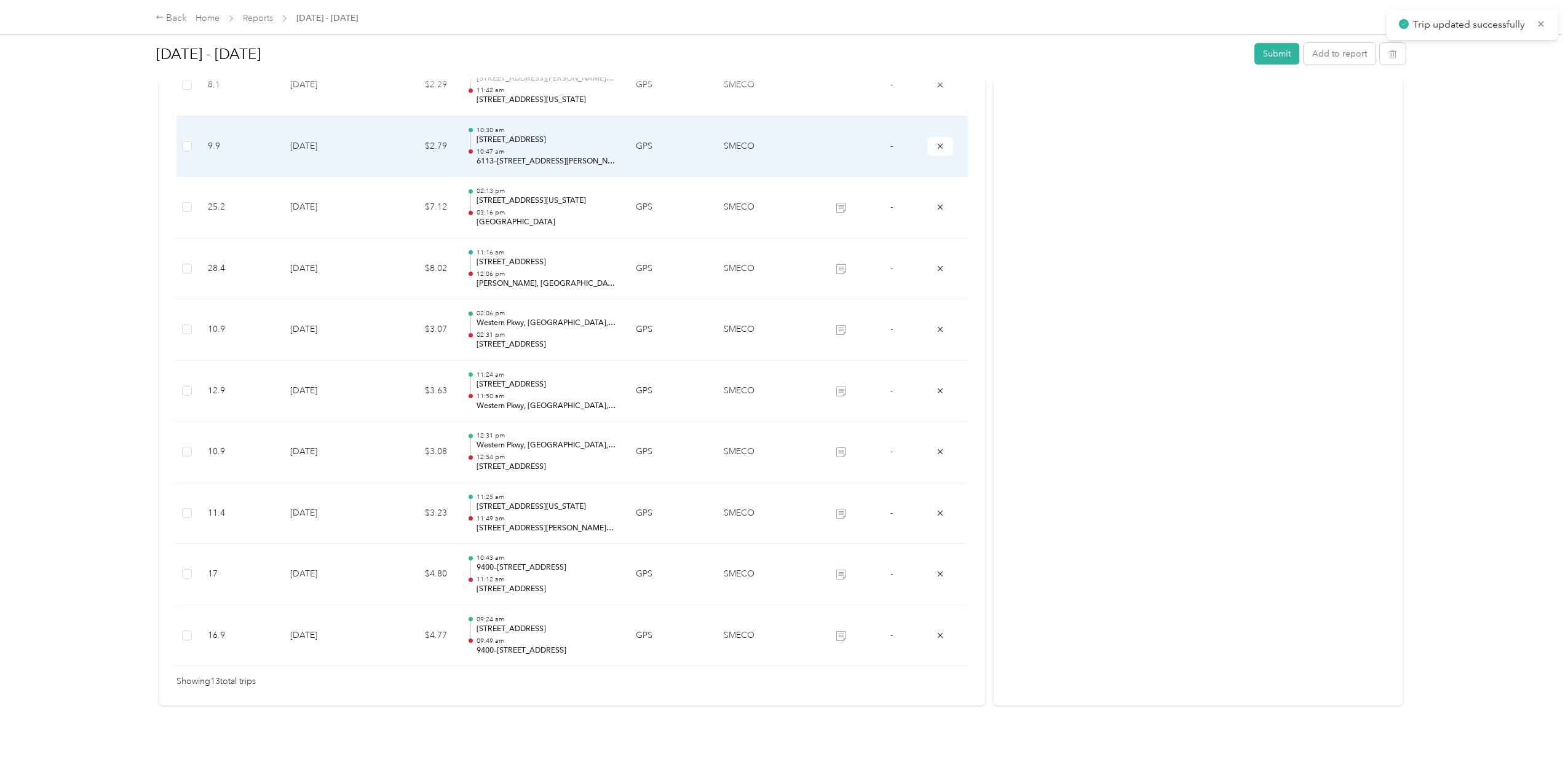
click at [511, 156] on p "6113–[STREET_ADDRESS][PERSON_NAME]" at bounding box center [546, 161] width 140 height 11
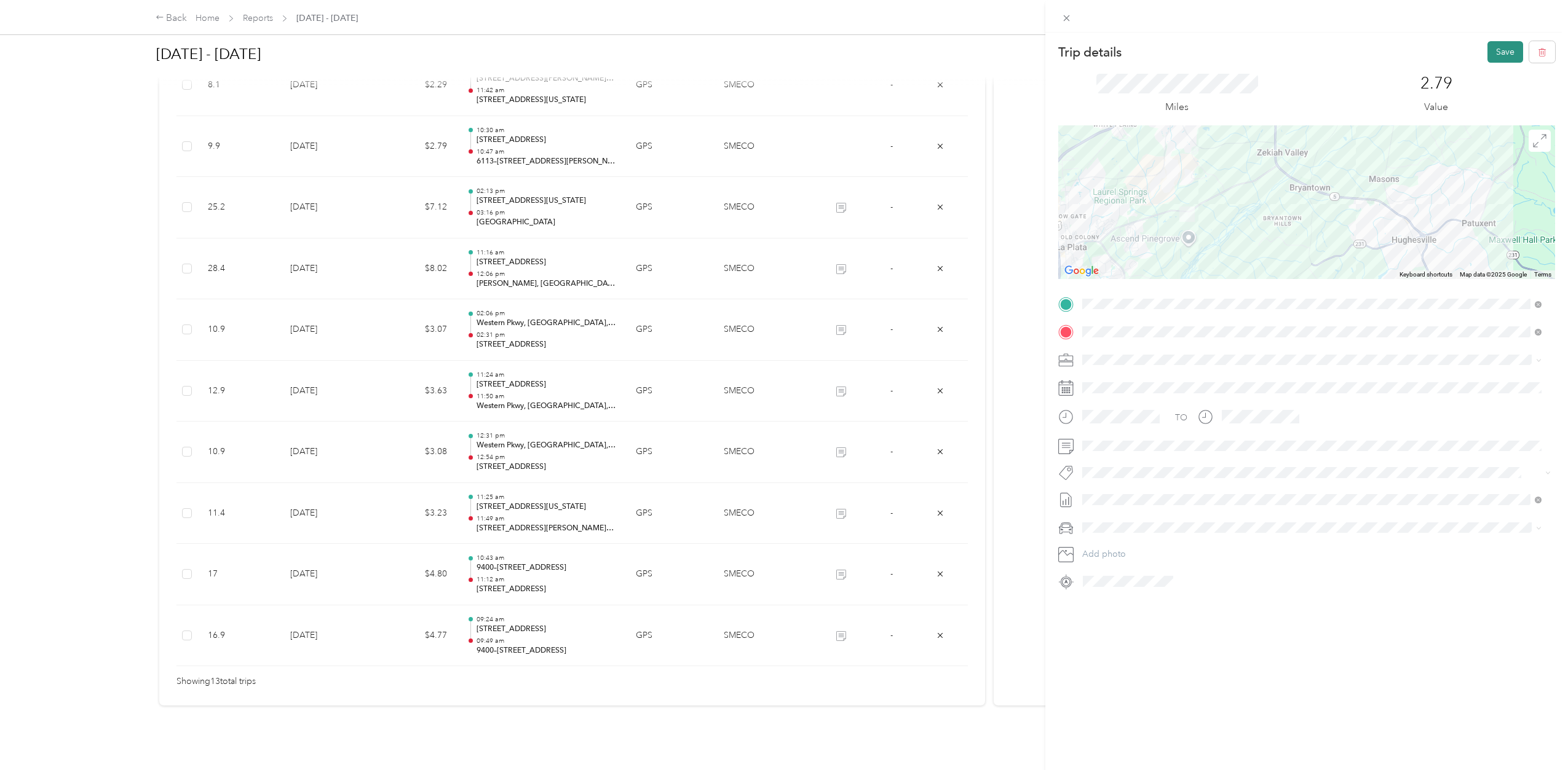
click at [1489, 49] on button "Save" at bounding box center [1505, 52] width 35 height 21
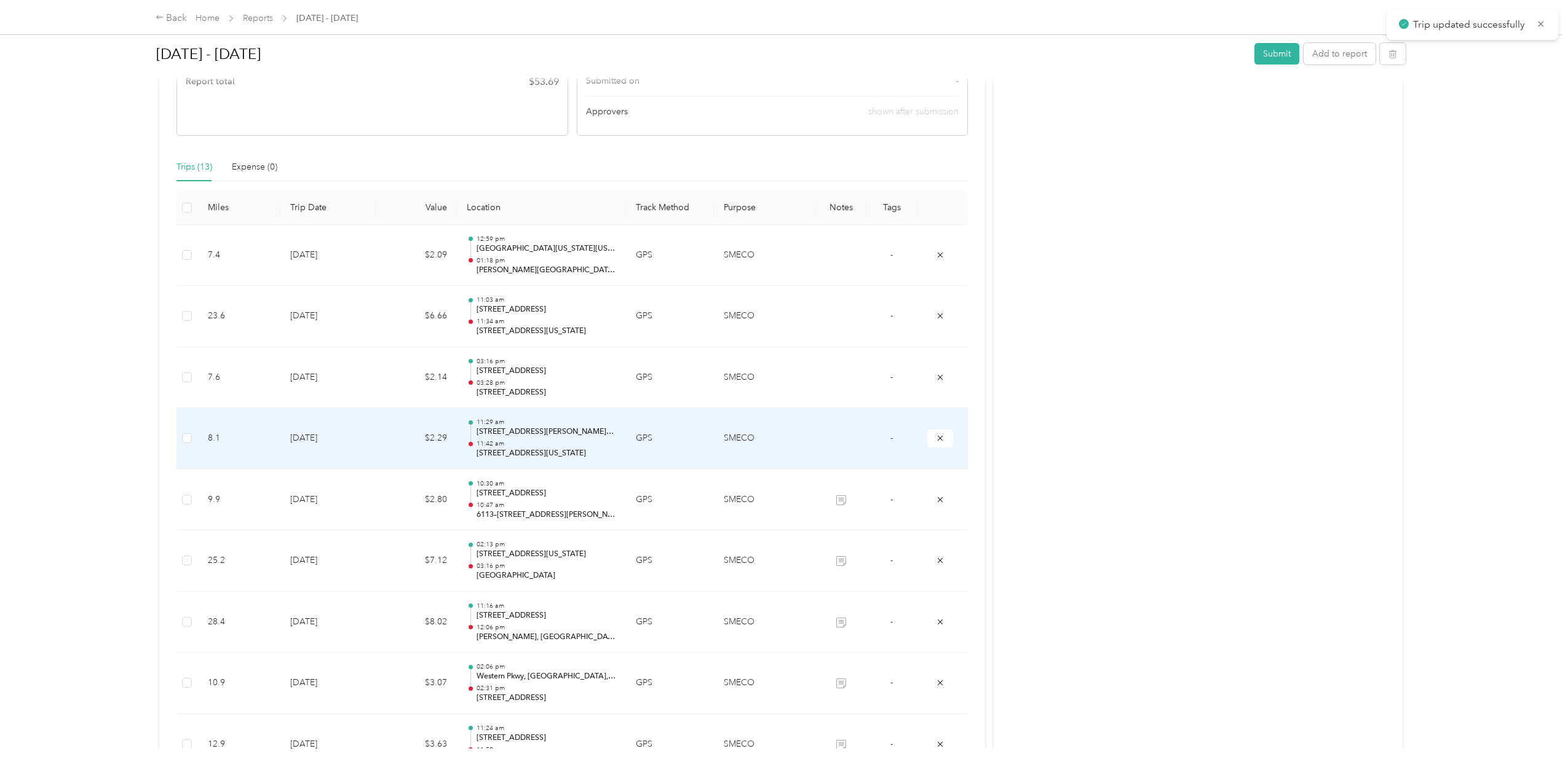
scroll to position [206, 0]
click at [568, 460] on p "[STREET_ADDRESS][US_STATE]" at bounding box center [546, 460] width 140 height 11
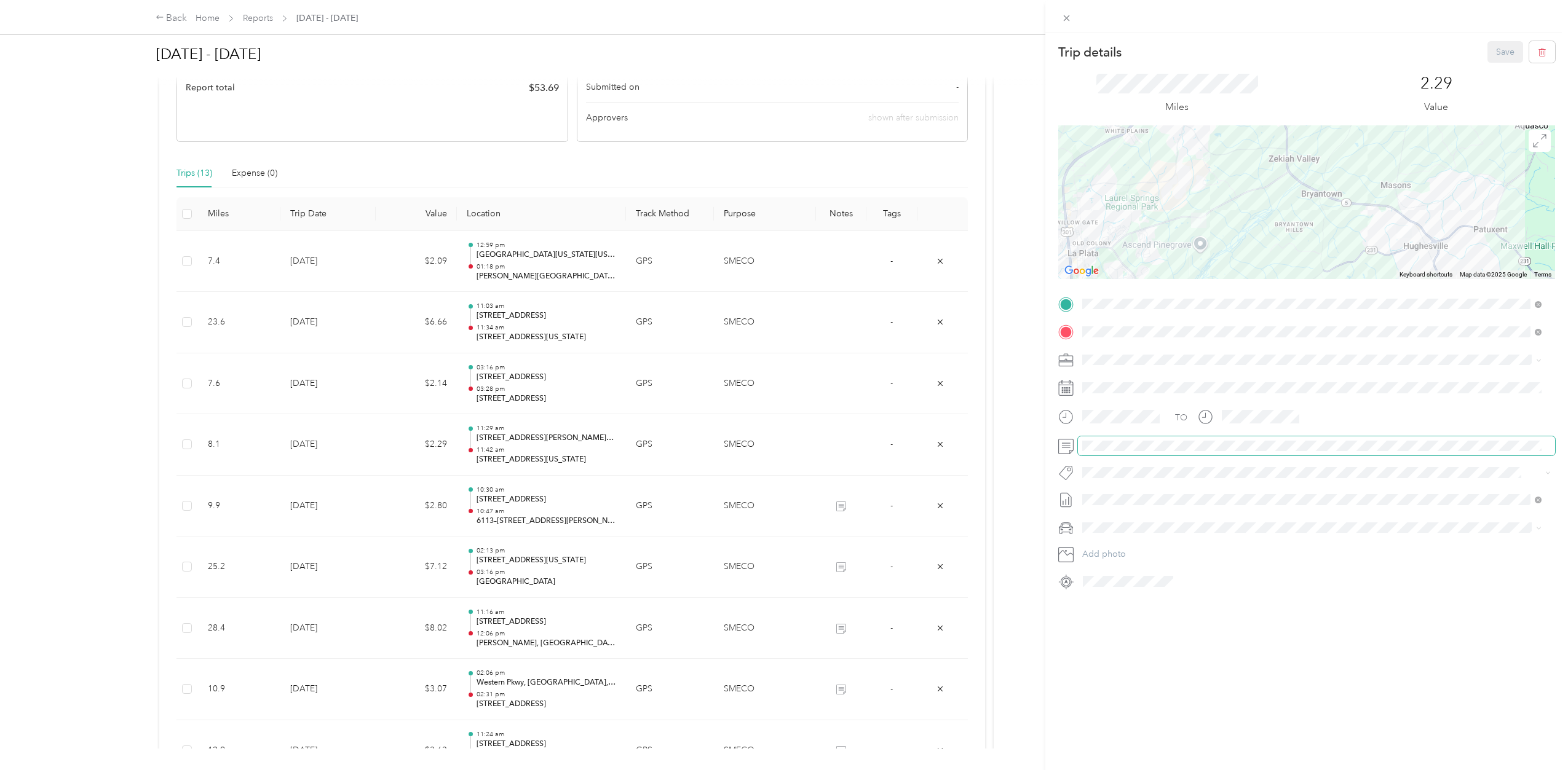
click at [1109, 451] on span at bounding box center [1316, 446] width 477 height 19
click at [1492, 57] on button "Save" at bounding box center [1505, 52] width 35 height 21
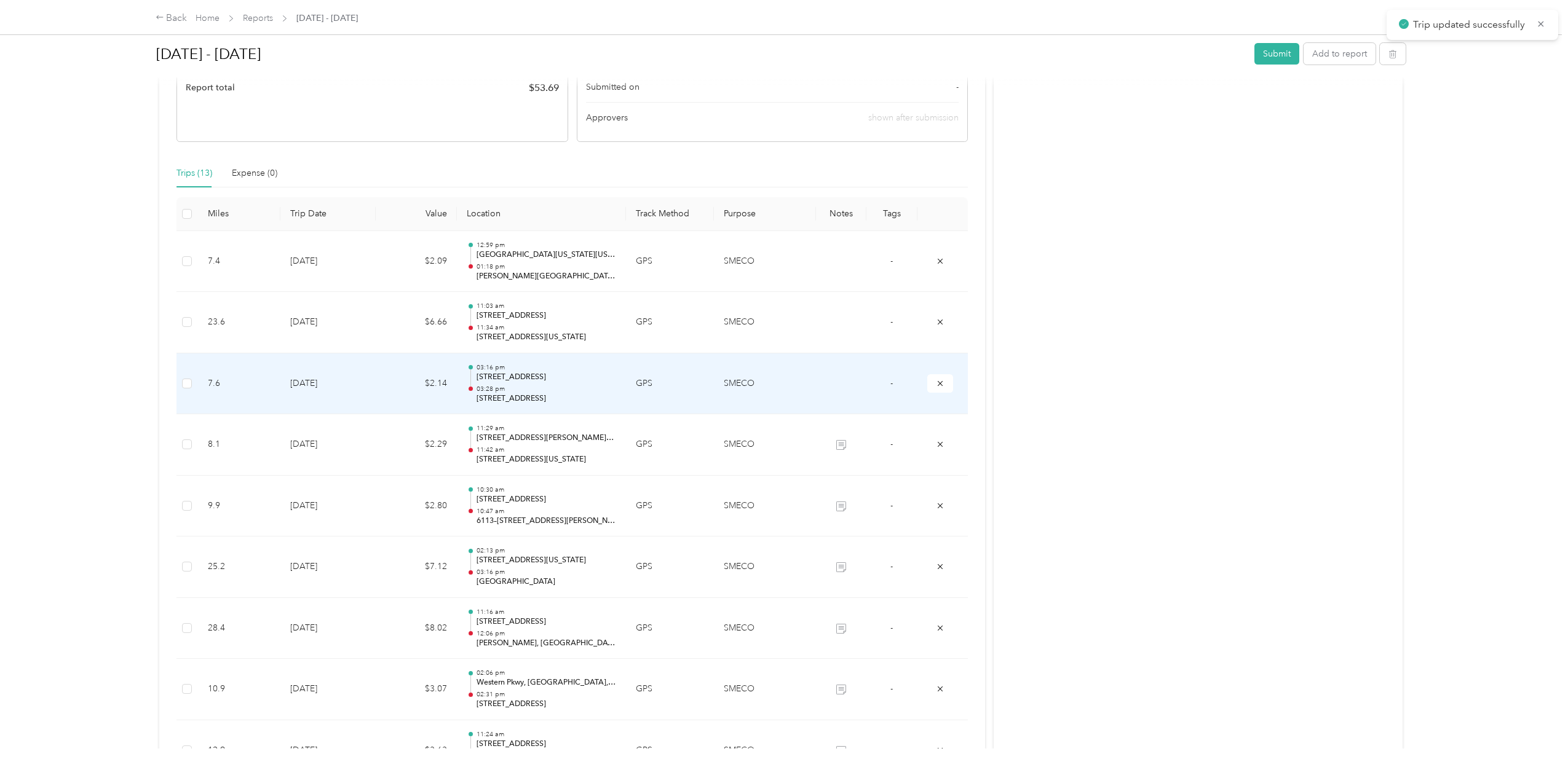
click at [565, 394] on p "[STREET_ADDRESS]" at bounding box center [546, 399] width 140 height 11
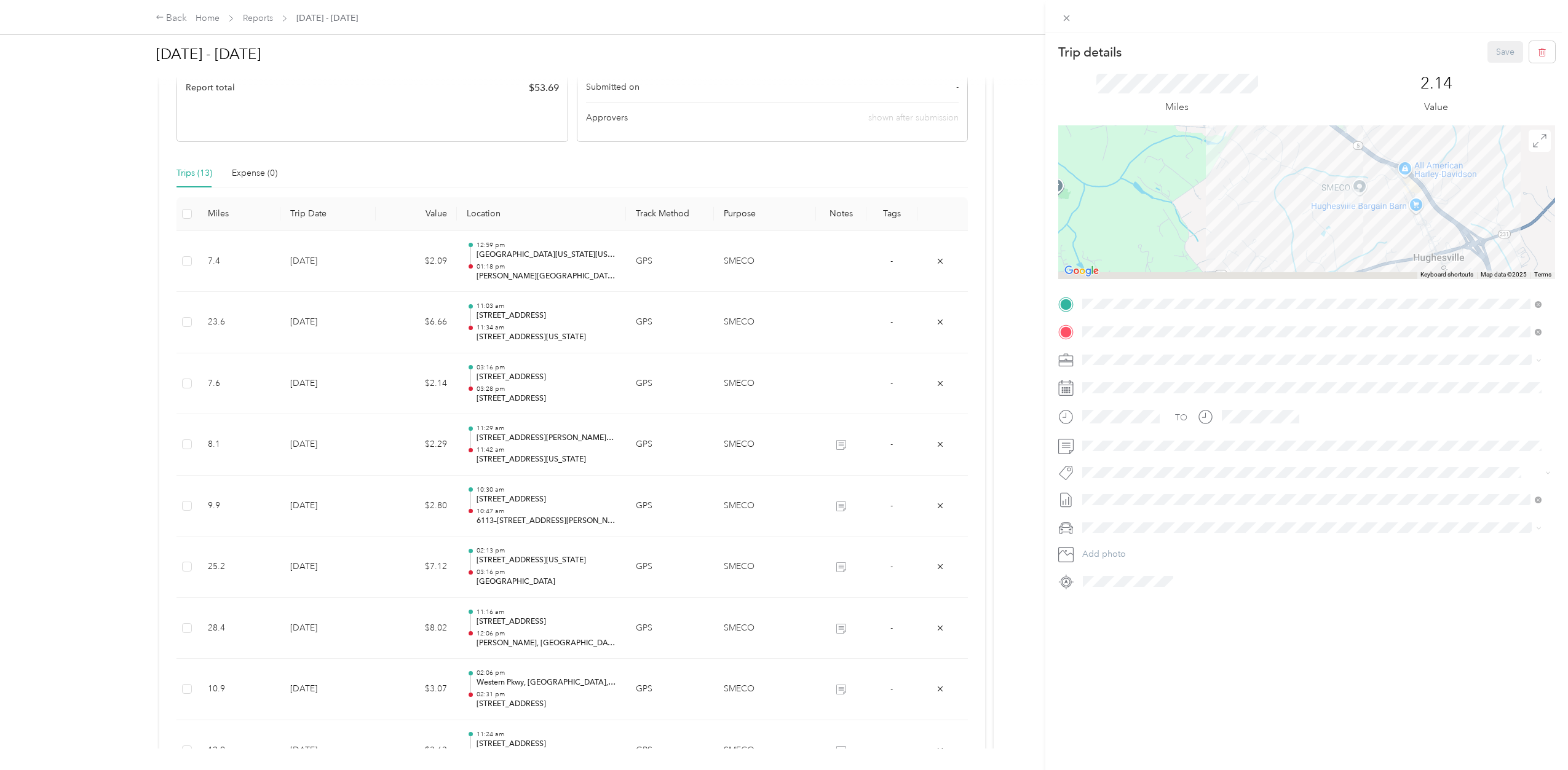
drag, startPoint x: 1348, startPoint y: 236, endPoint x: 1286, endPoint y: 150, distance: 106.0
click at [1286, 150] on div at bounding box center [1307, 202] width 497 height 153
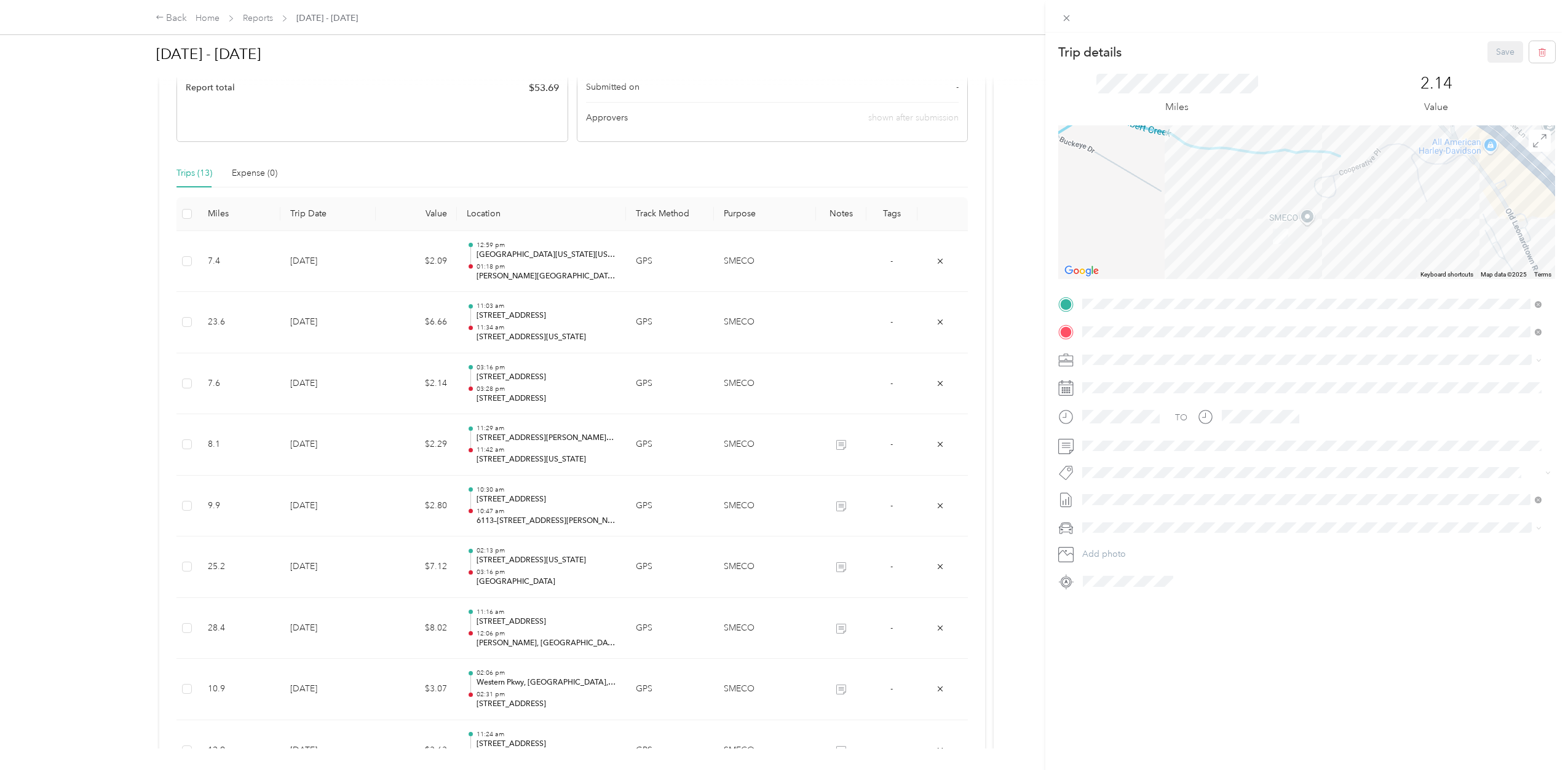
drag, startPoint x: 1360, startPoint y: 189, endPoint x: 1214, endPoint y: 270, distance: 167.0
click at [1214, 270] on div at bounding box center [1307, 202] width 497 height 153
drag, startPoint x: 1324, startPoint y: 204, endPoint x: 1194, endPoint y: 264, distance: 143.2
click at [1194, 264] on div at bounding box center [1307, 202] width 497 height 153
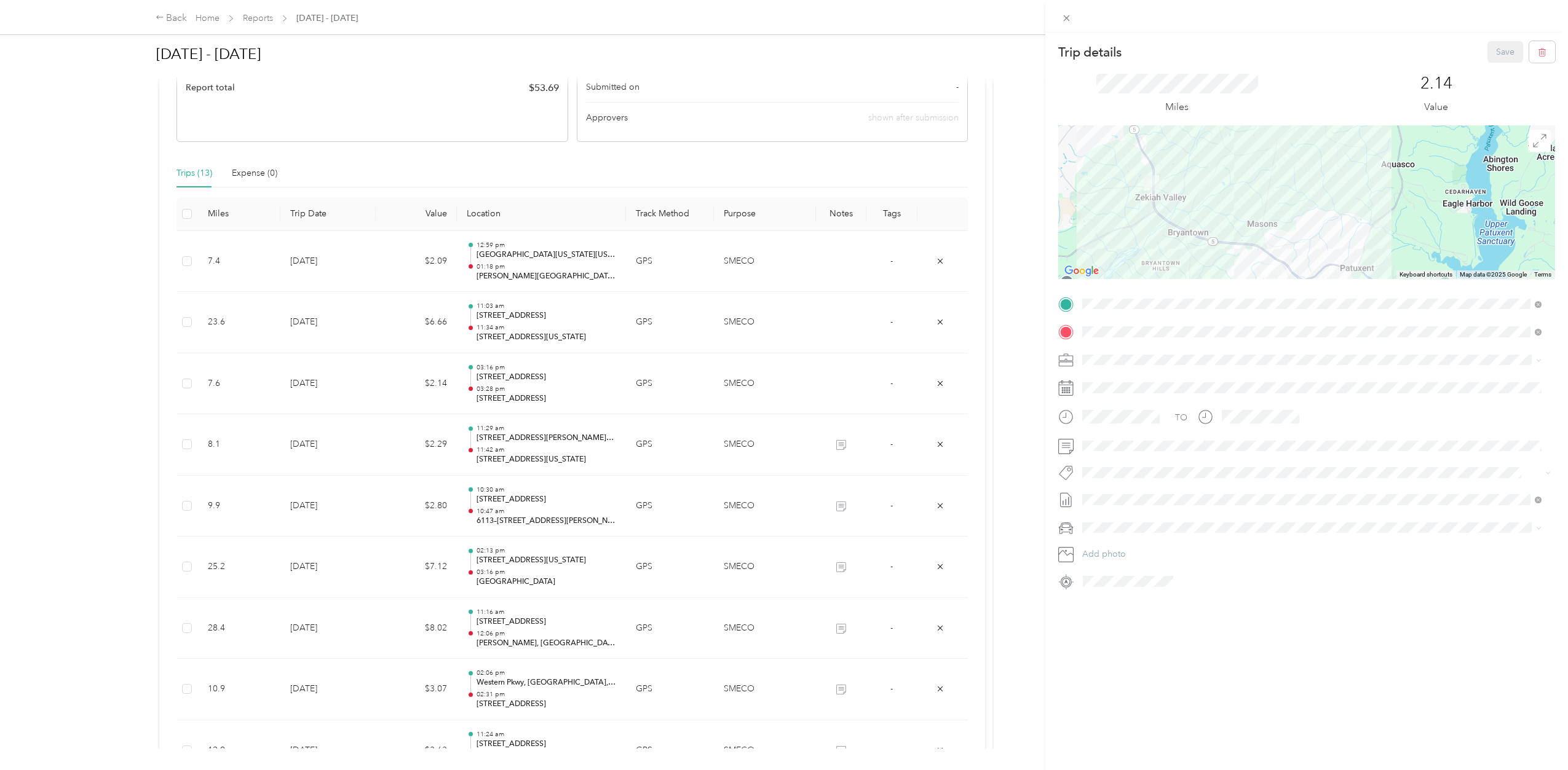
drag, startPoint x: 1163, startPoint y: 247, endPoint x: 1242, endPoint y: 264, distance: 80.8
click at [1242, 264] on div at bounding box center [1307, 202] width 497 height 153
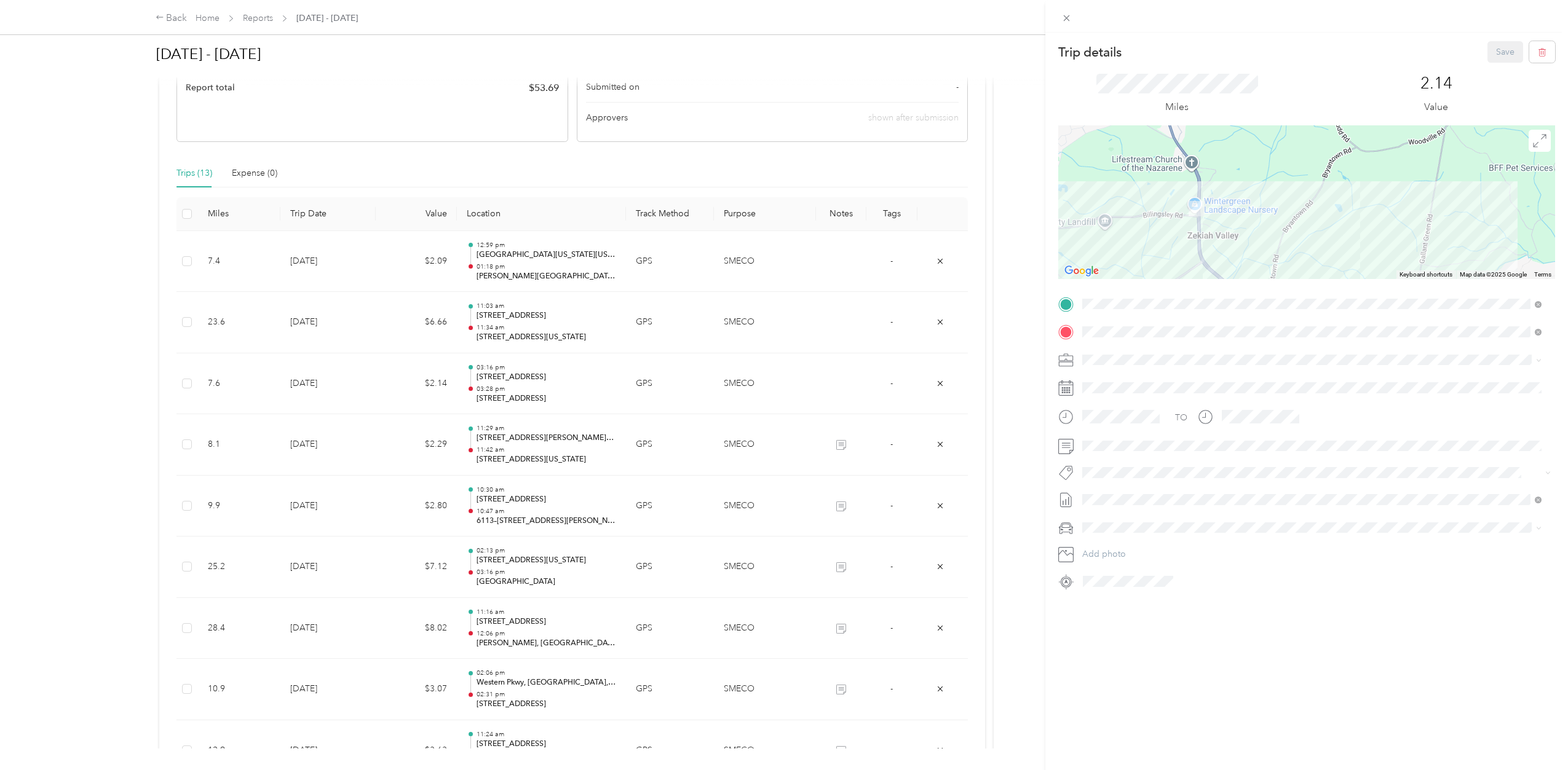
drag, startPoint x: 1150, startPoint y: 178, endPoint x: 1192, endPoint y: 231, distance: 67.6
click at [1192, 231] on div at bounding box center [1307, 202] width 497 height 153
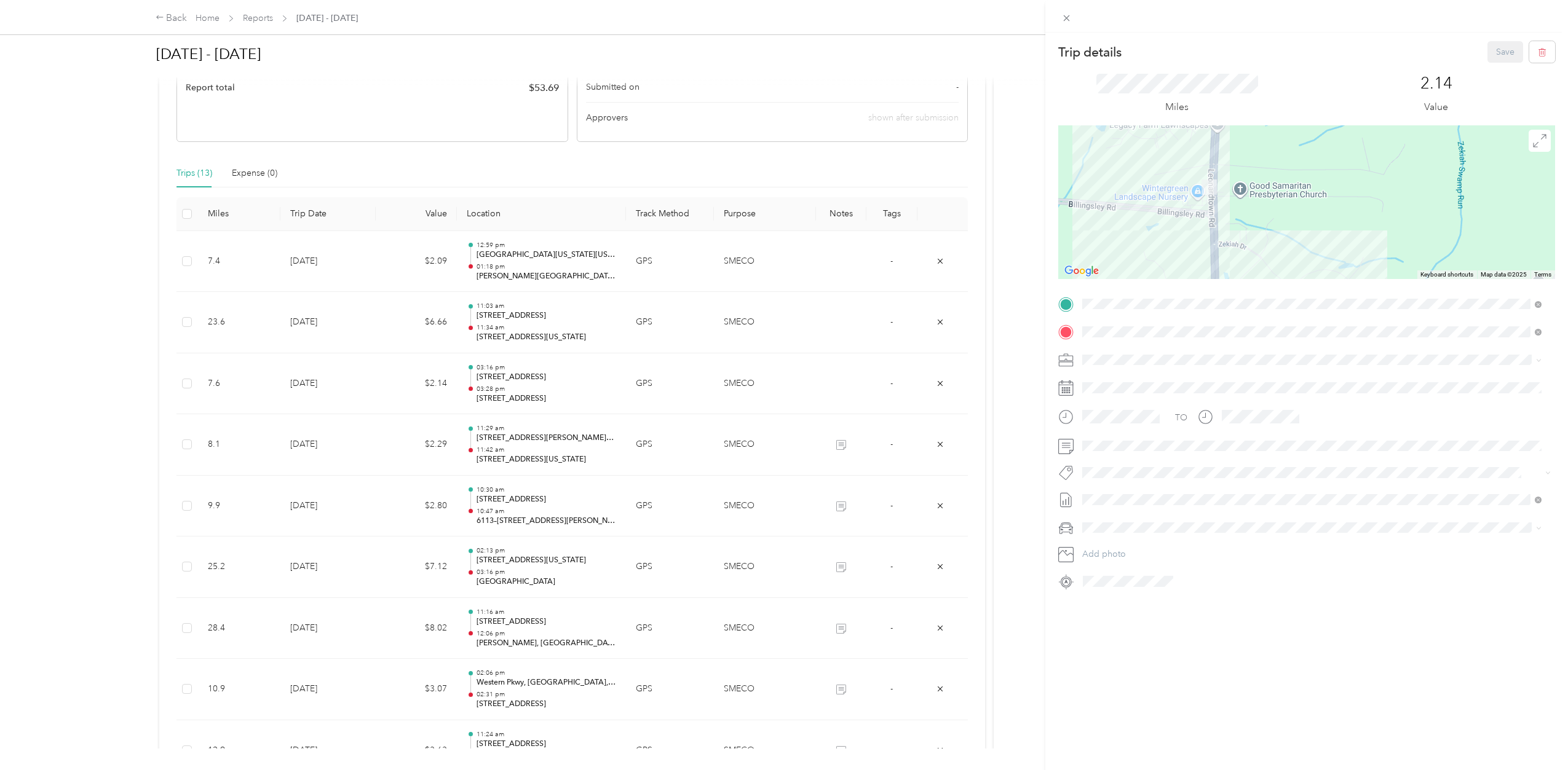
click at [938, 384] on div "Trip details Save This trip cannot be edited because it is either under review,…" at bounding box center [784, 385] width 1568 height 770
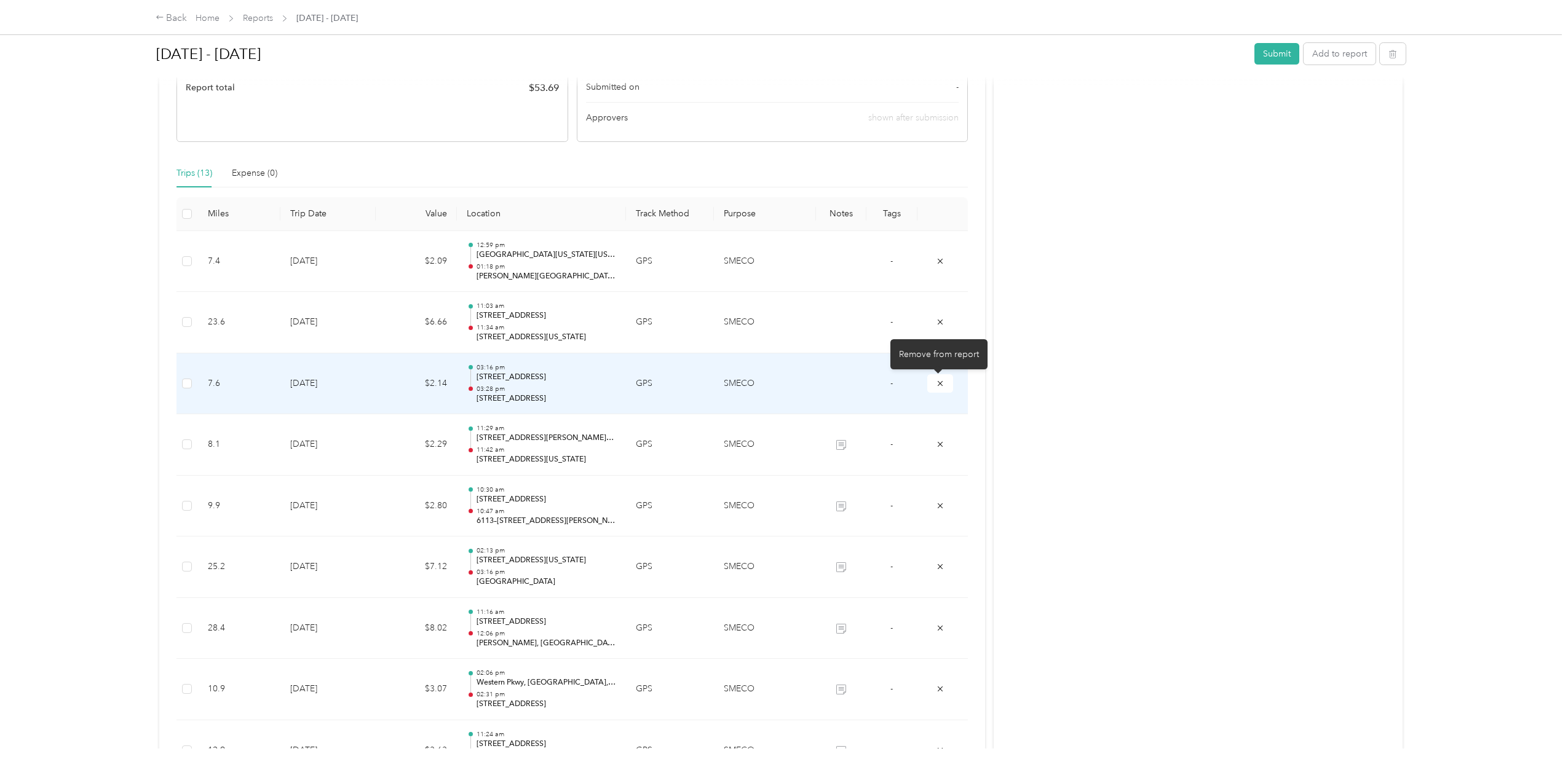
click at [938, 384] on icon "submit" at bounding box center [940, 383] width 9 height 9
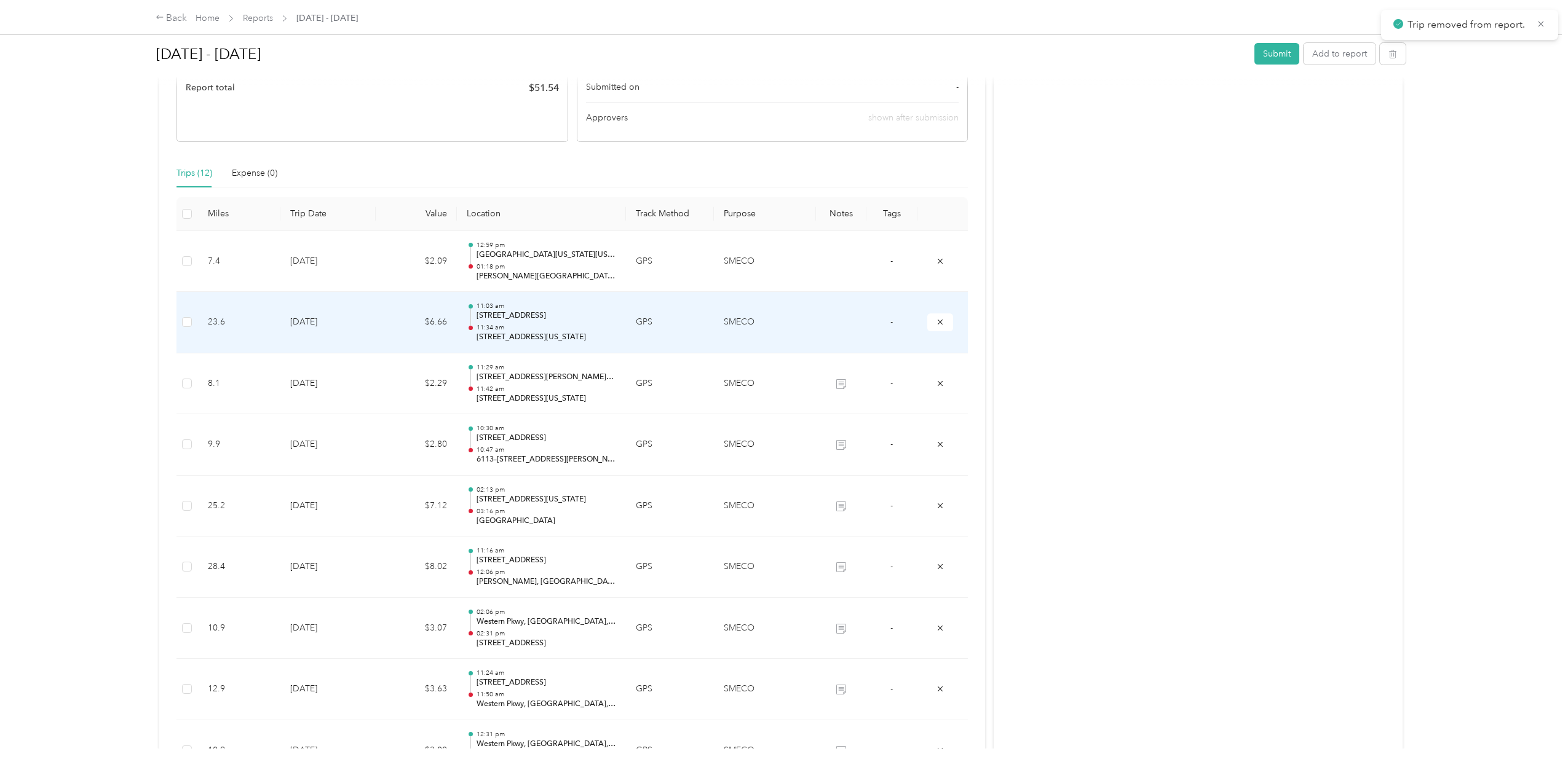
click at [785, 332] on td "SMECO" at bounding box center [765, 323] width 101 height 61
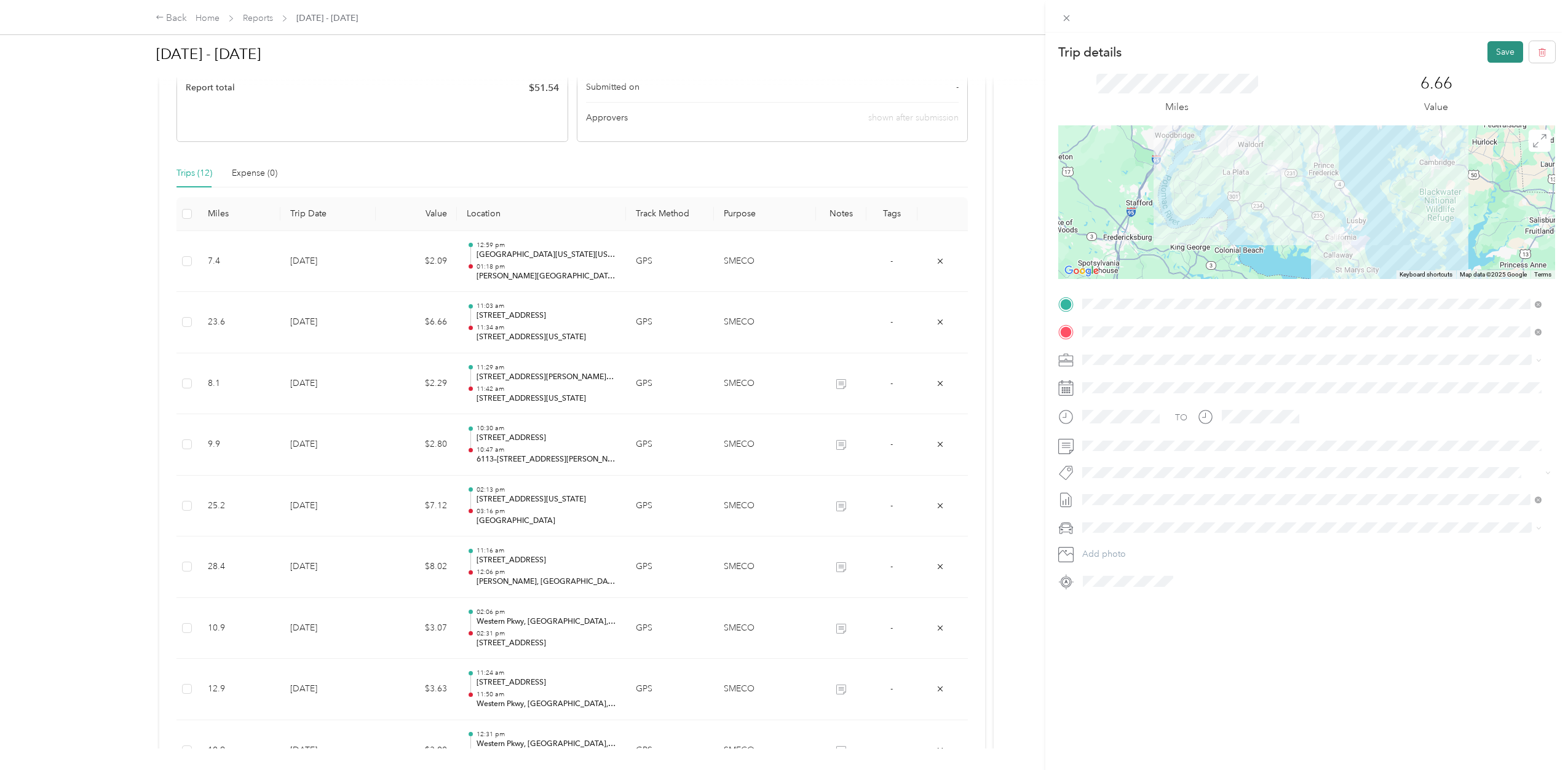
click at [1488, 47] on button "Save" at bounding box center [1505, 52] width 35 height 21
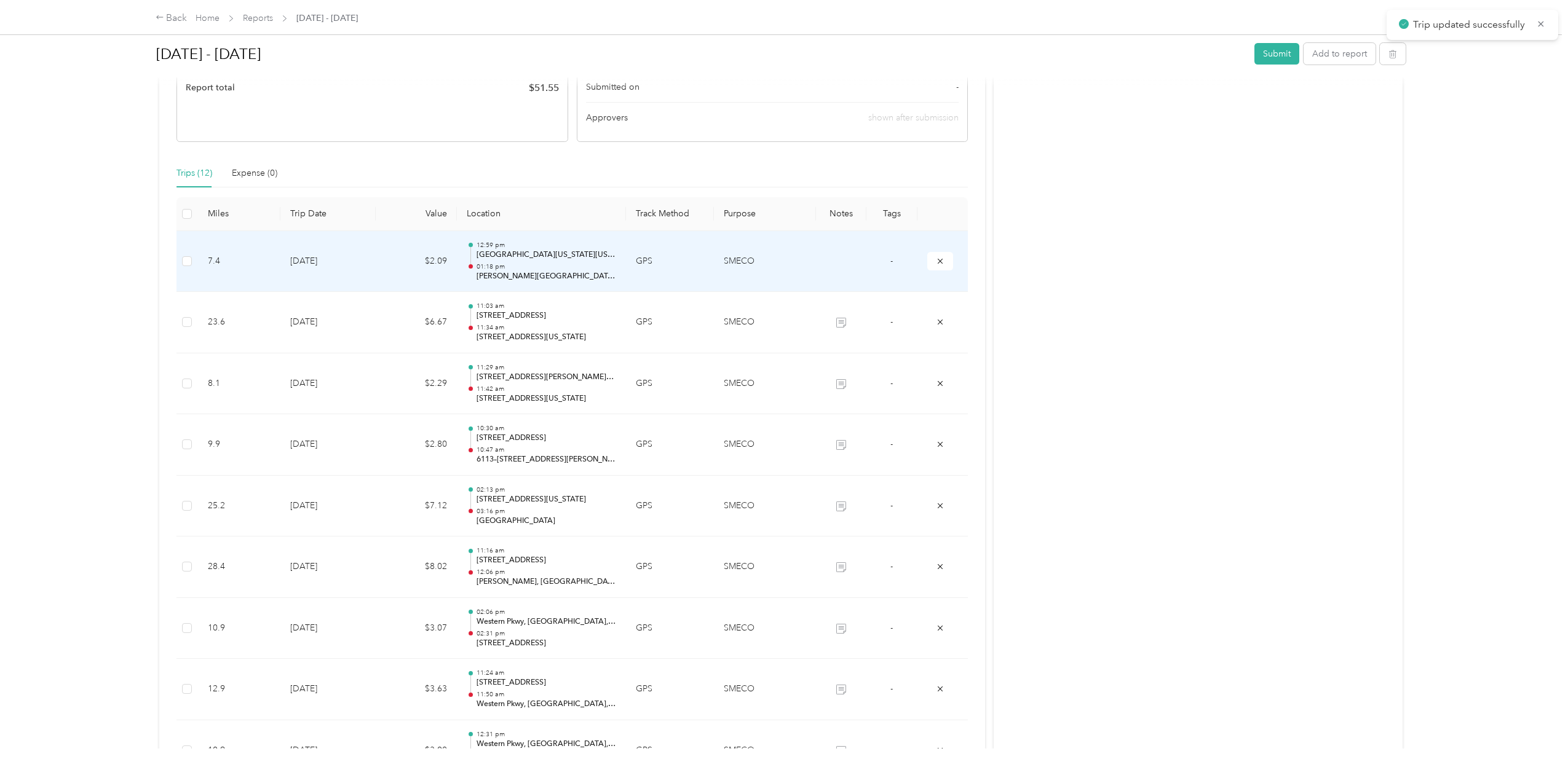
click at [583, 267] on p "01:18 pm" at bounding box center [546, 266] width 140 height 9
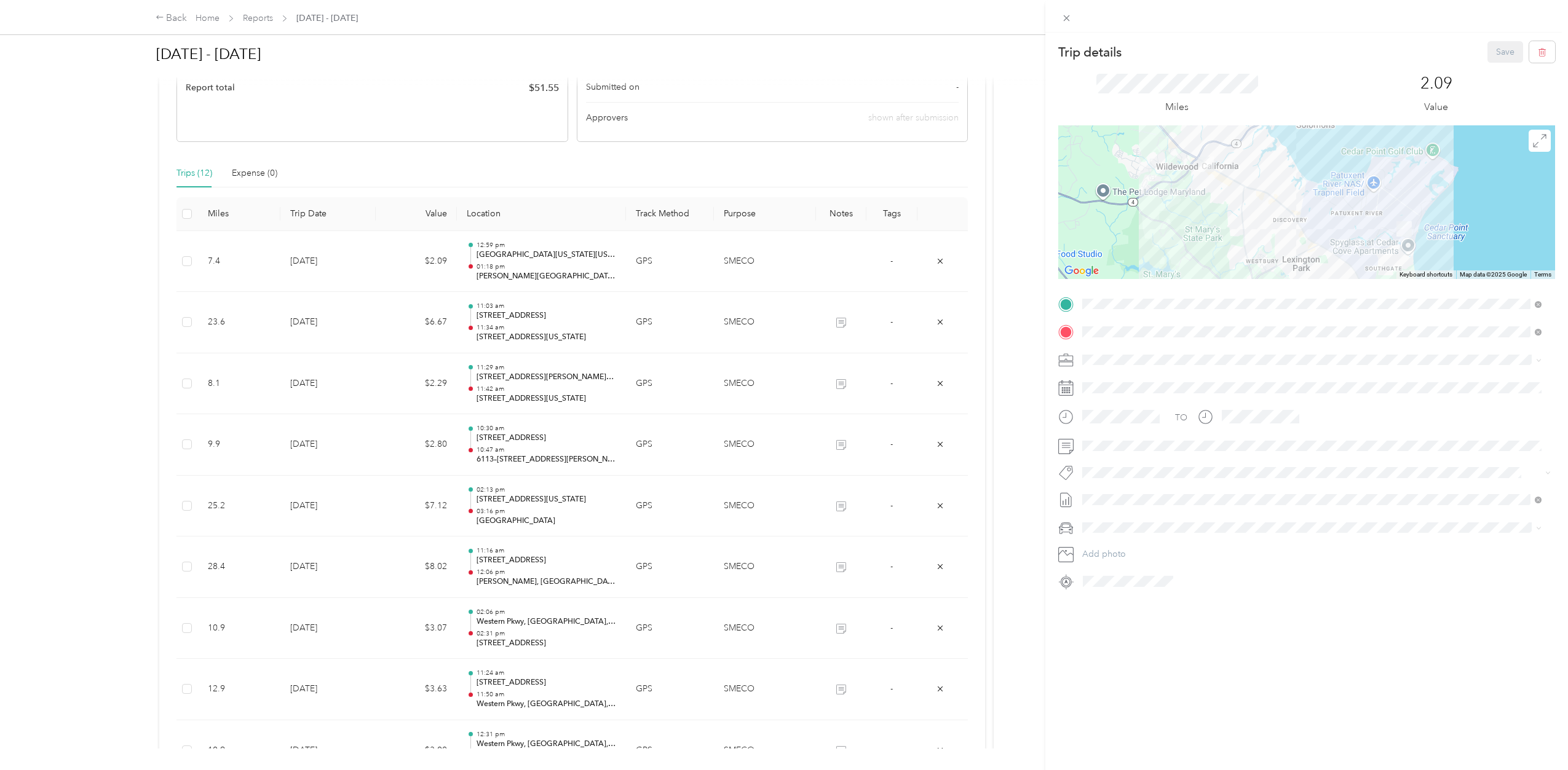
click at [936, 262] on div "Trip details Save This trip cannot be edited because it is either under review,…" at bounding box center [784, 385] width 1568 height 770
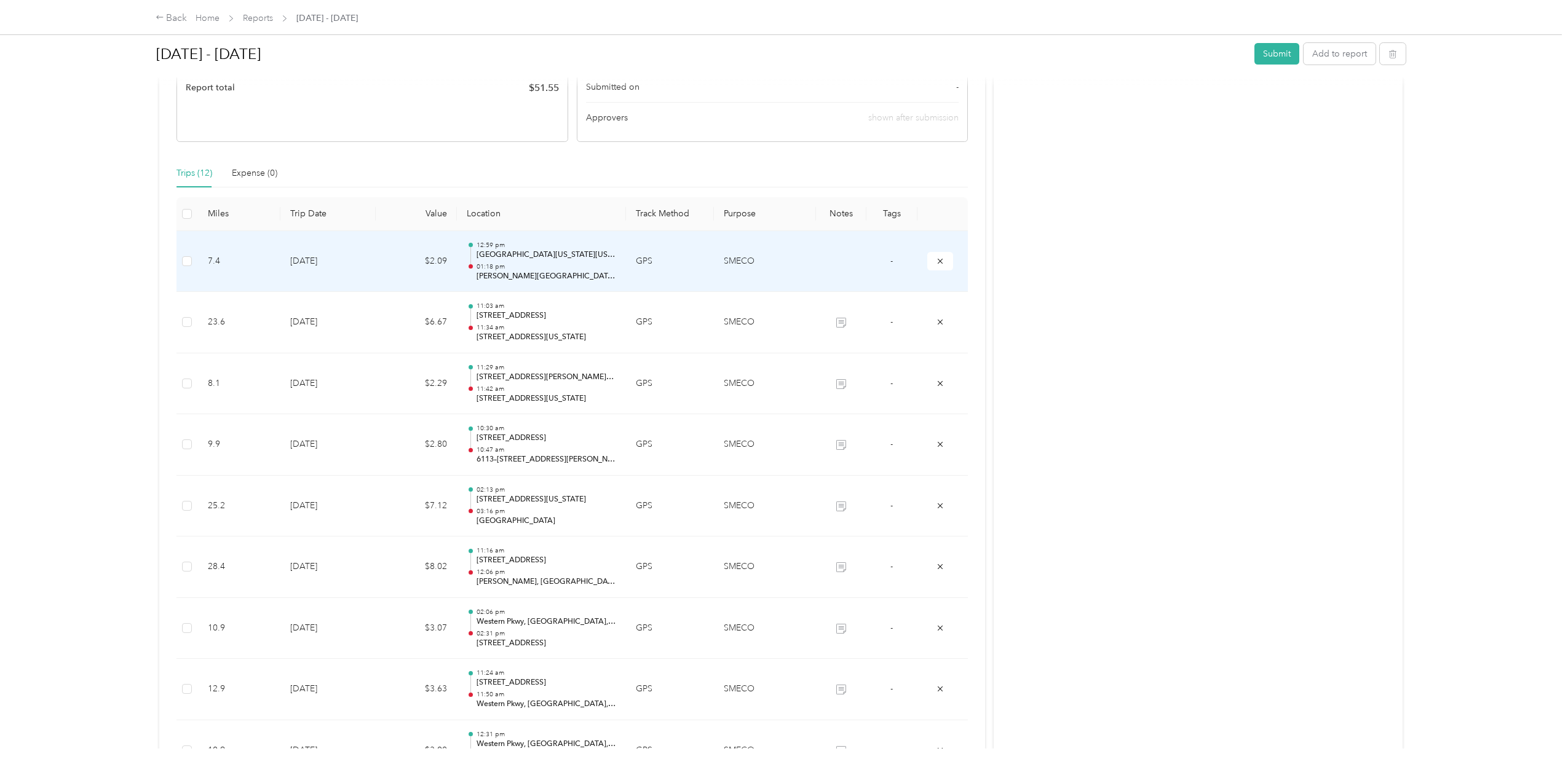
click at [936, 262] on icon "submit" at bounding box center [940, 261] width 9 height 9
